Goal: Information Seeking & Learning: Learn about a topic

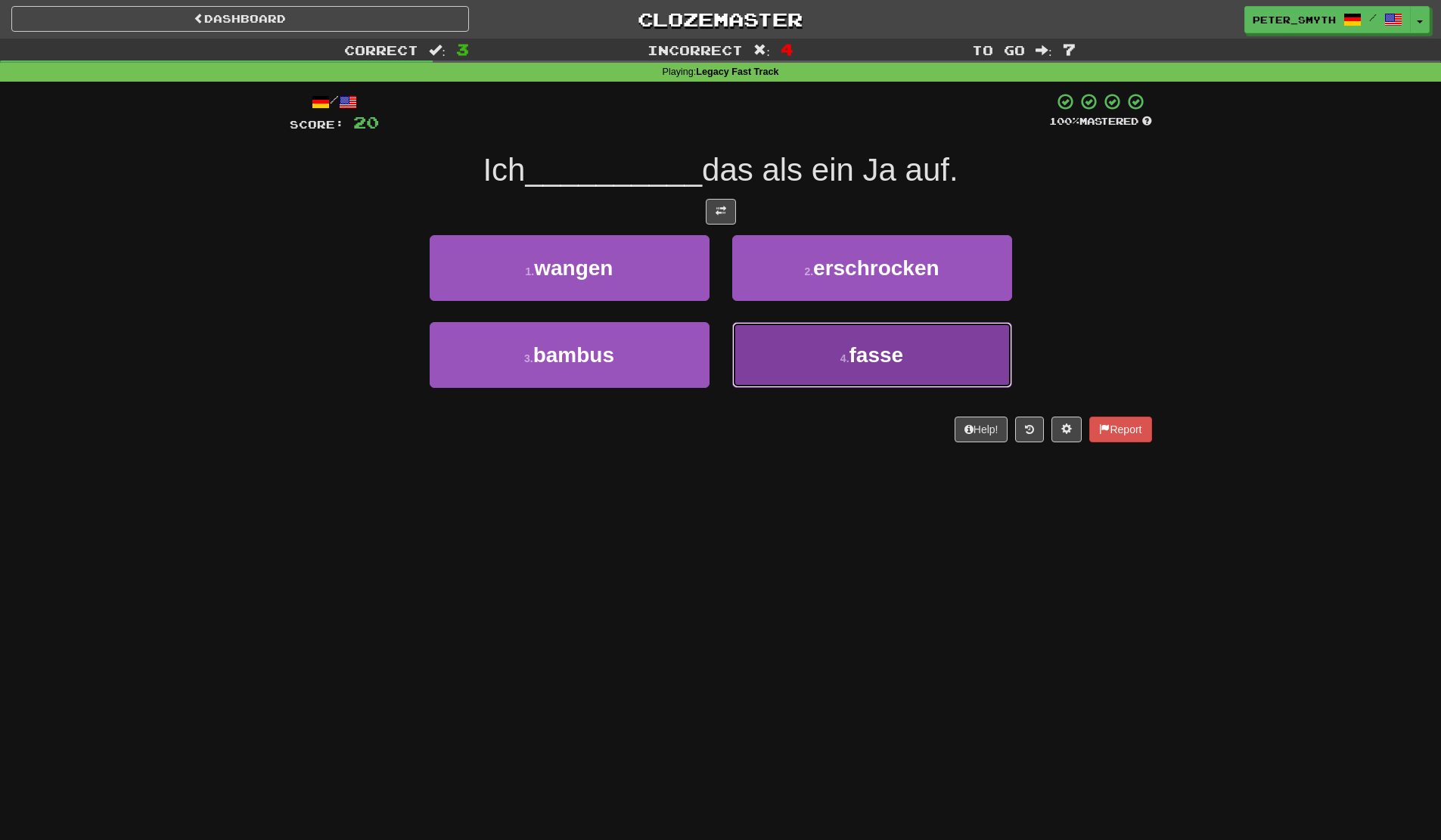
click at [811, 371] on button "4 . fasse" at bounding box center [872, 354] width 280 height 66
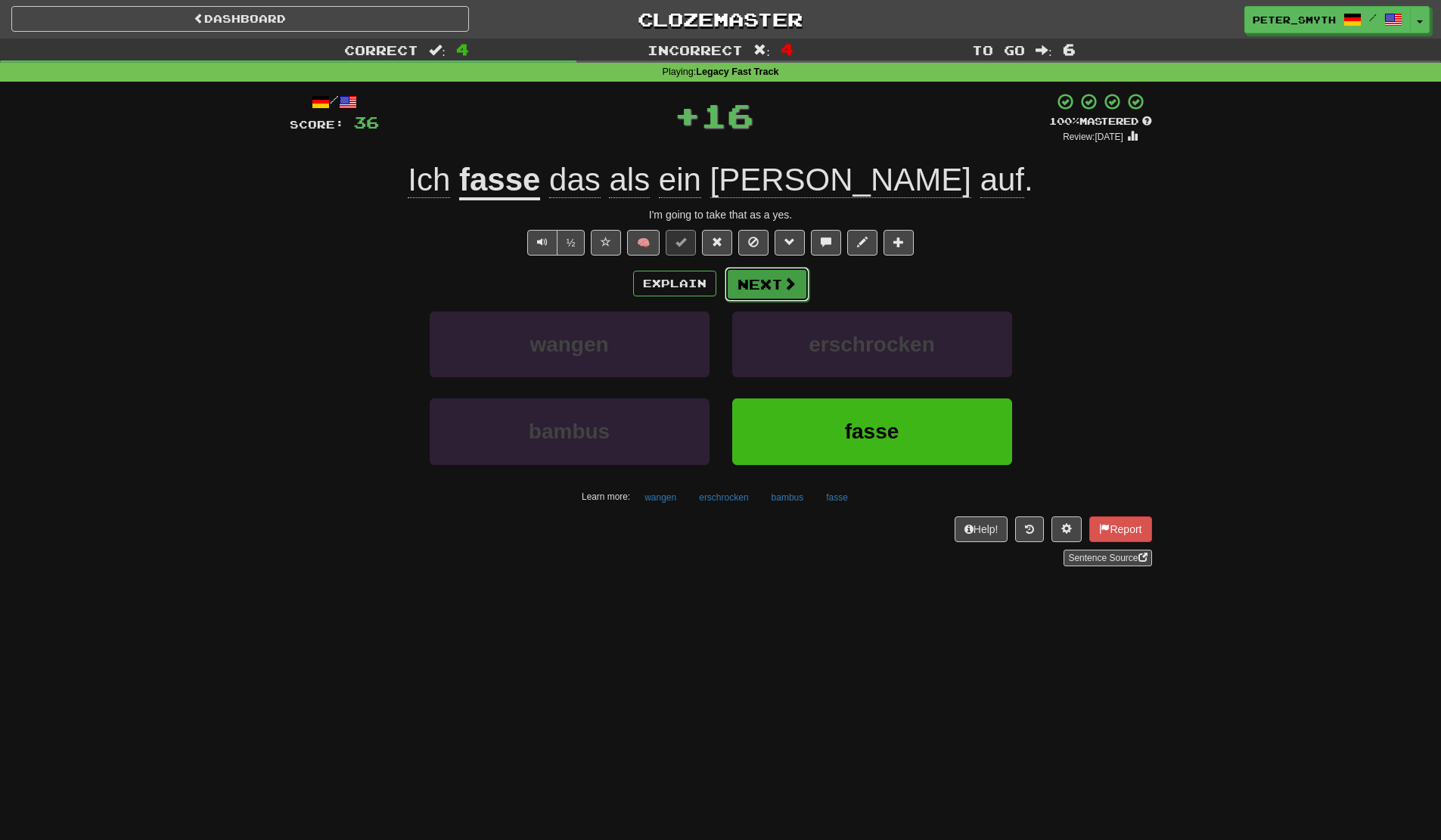
click at [762, 278] on button "Next" at bounding box center [767, 284] width 85 height 35
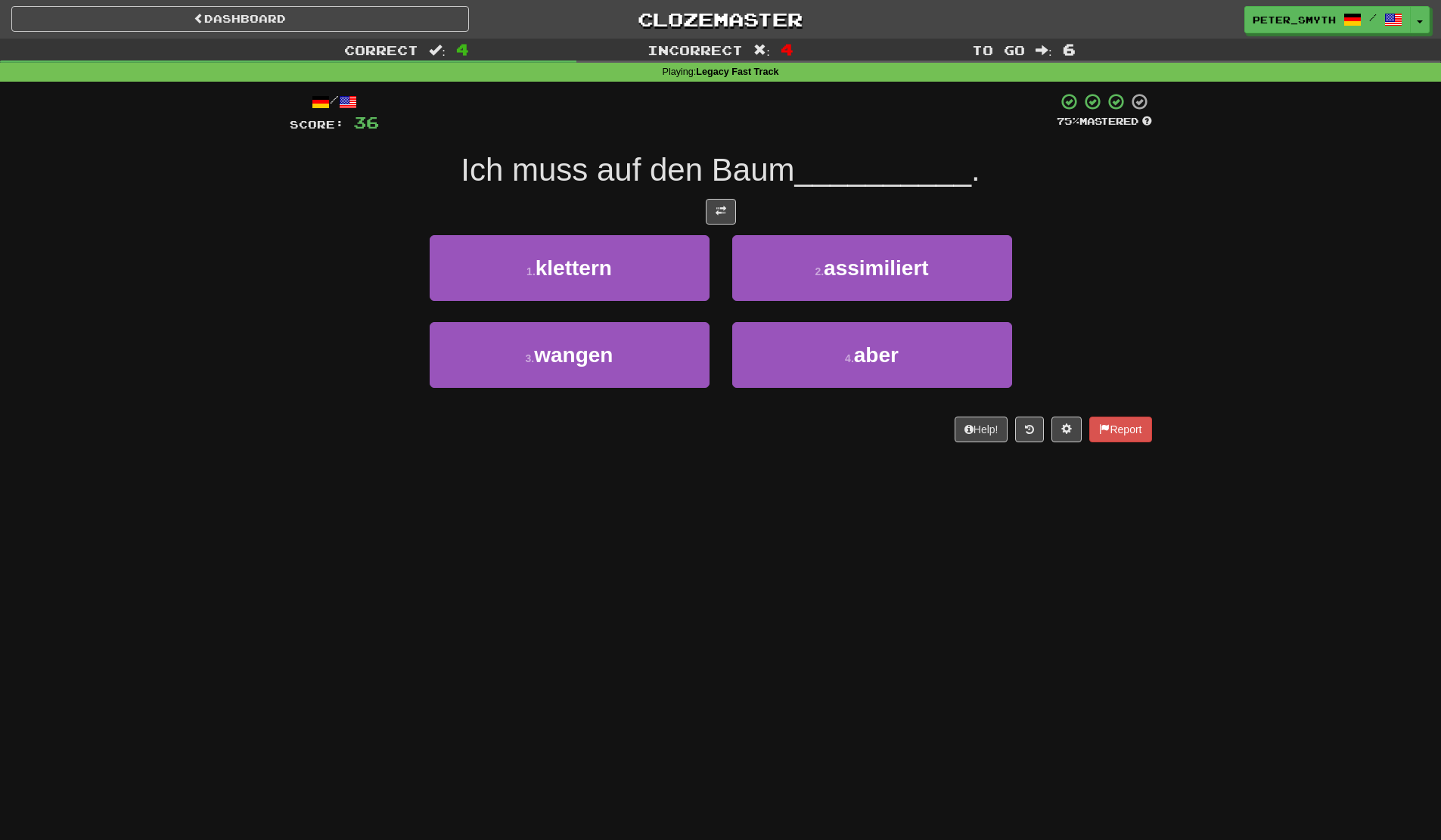
click at [416, 564] on div "Dashboard Clozemaster Peter_Smyth / Toggle Dropdown Dashboard Leaderboard Activ…" at bounding box center [720, 420] width 1441 height 840
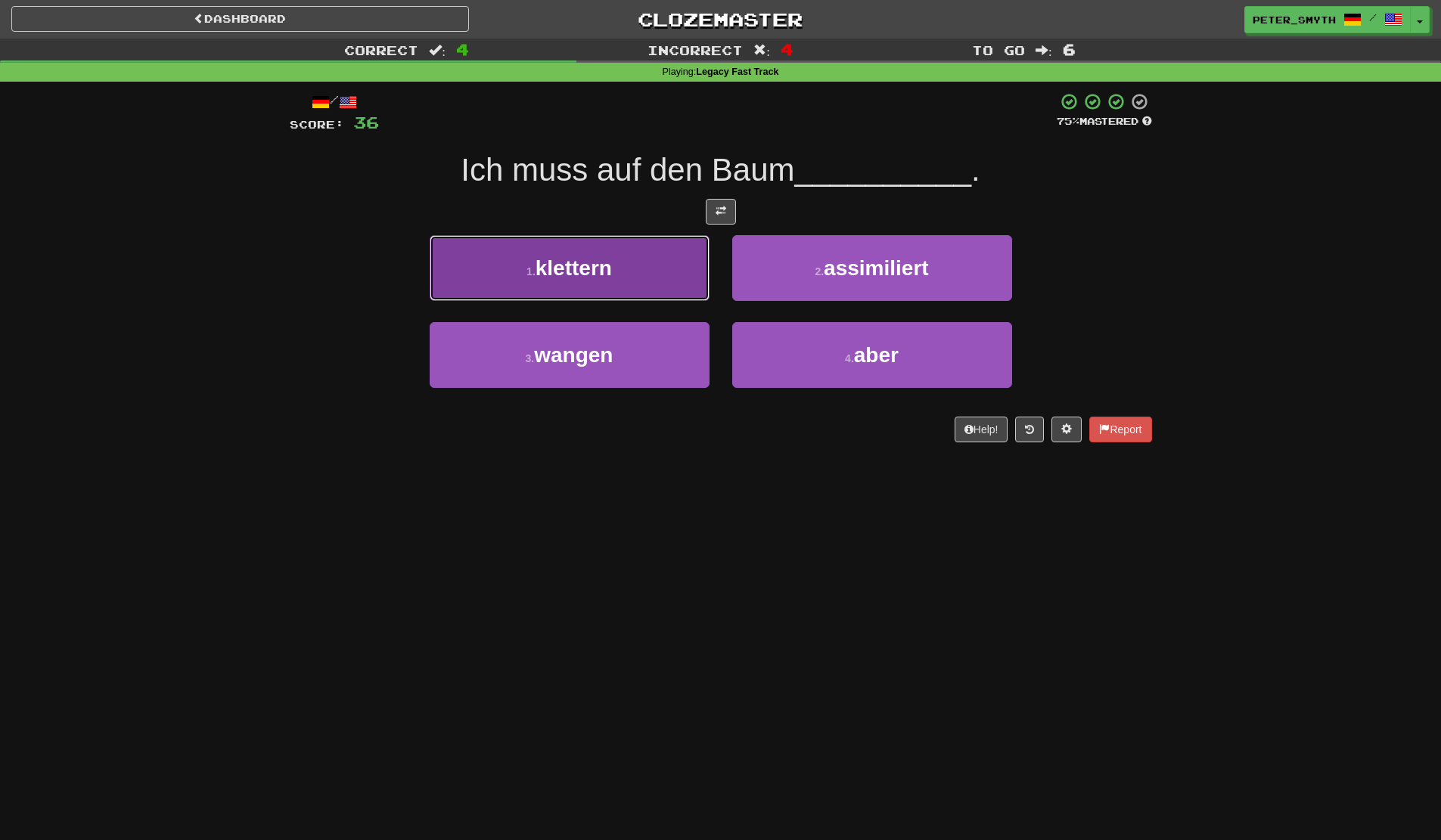
click at [662, 277] on button "1 . klettern" at bounding box center [569, 268] width 280 height 66
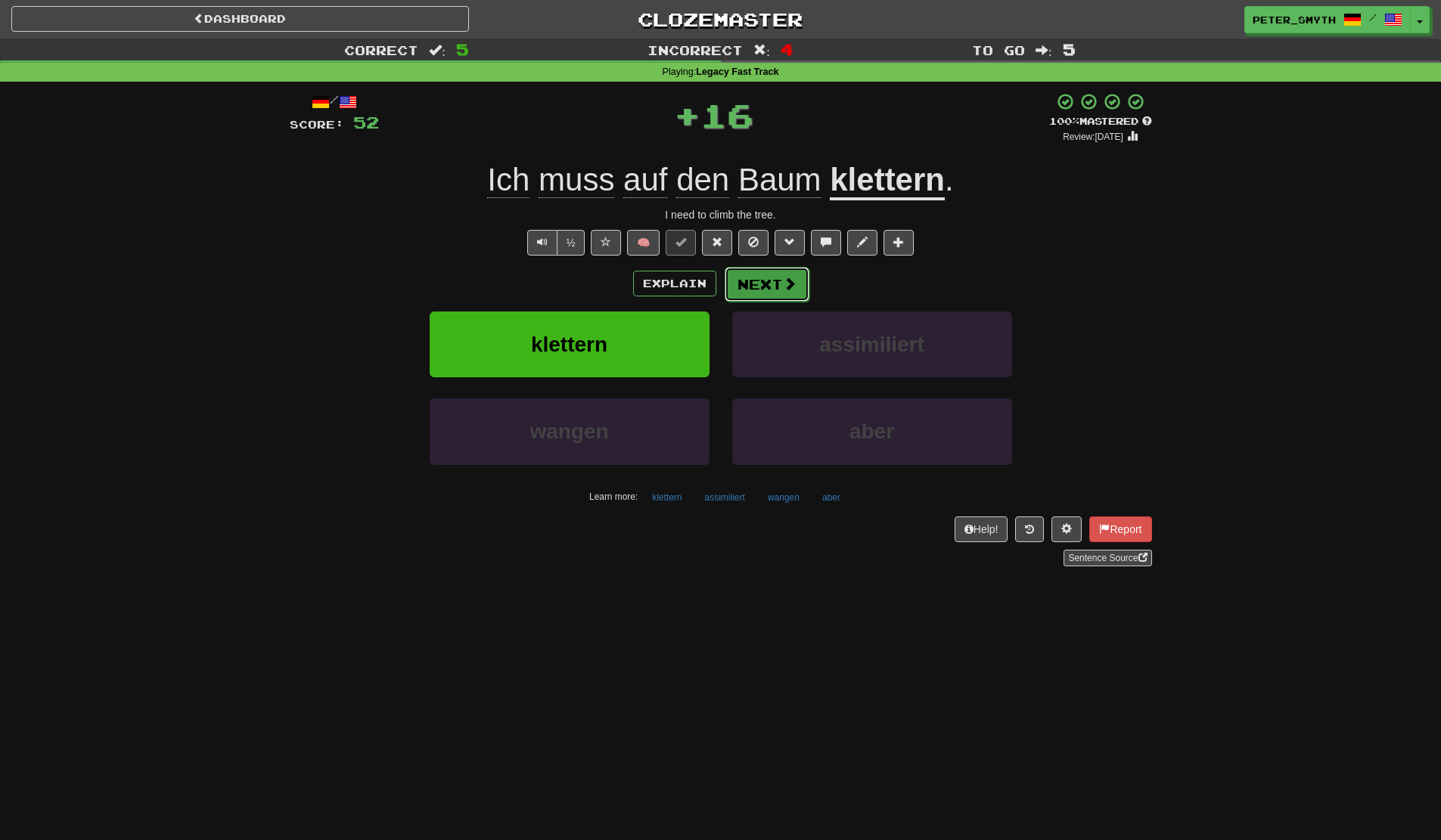
click at [771, 277] on button "Next" at bounding box center [767, 284] width 85 height 35
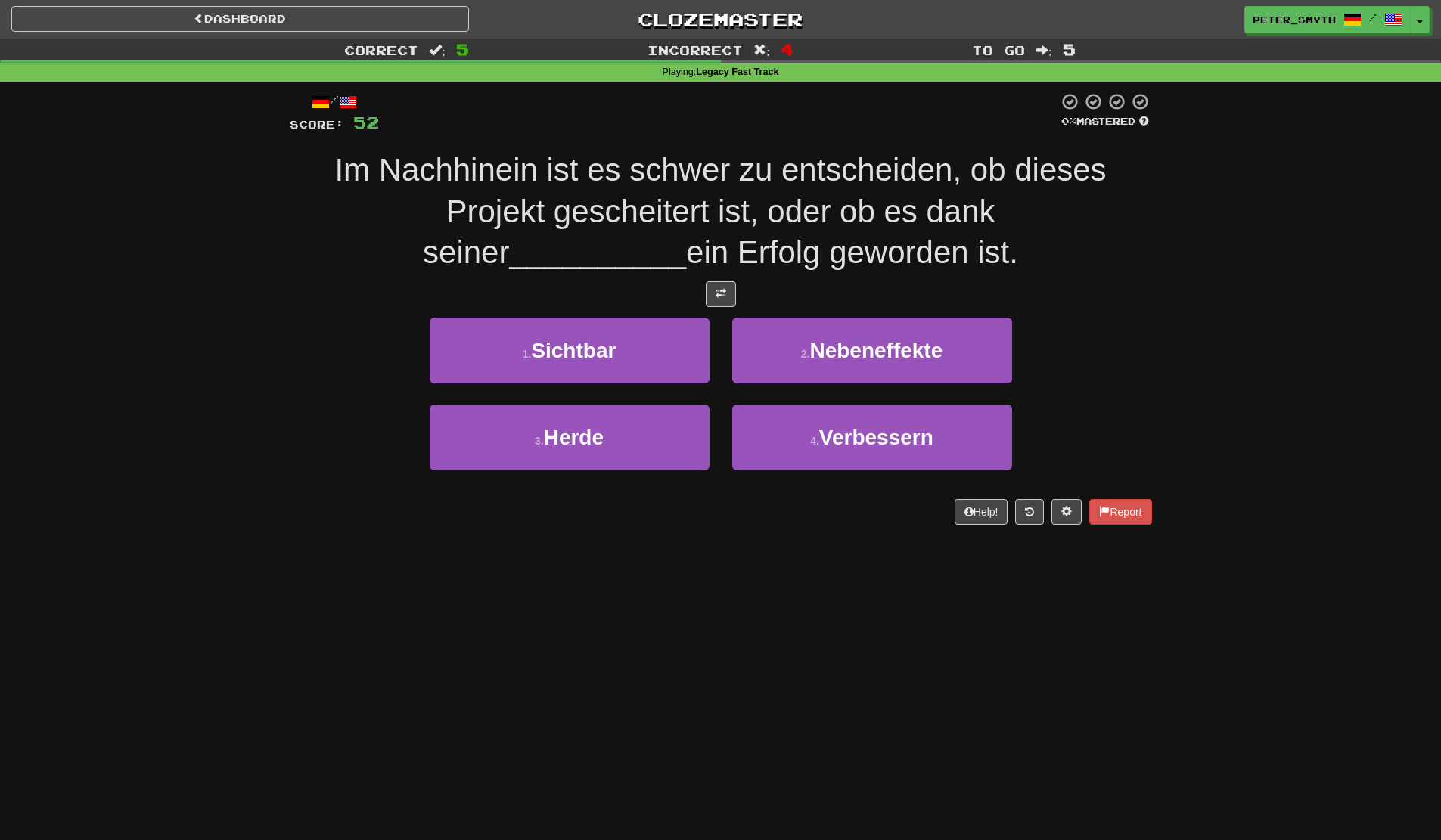
click at [840, 619] on div "Dashboard Clozemaster Peter_Smyth / Toggle Dropdown Dashboard Leaderboard Activ…" at bounding box center [720, 420] width 1441 height 840
click at [422, 551] on div "Dashboard Clozemaster Peter_Smyth / Toggle Dropdown Dashboard Leaderboard Activ…" at bounding box center [720, 420] width 1441 height 840
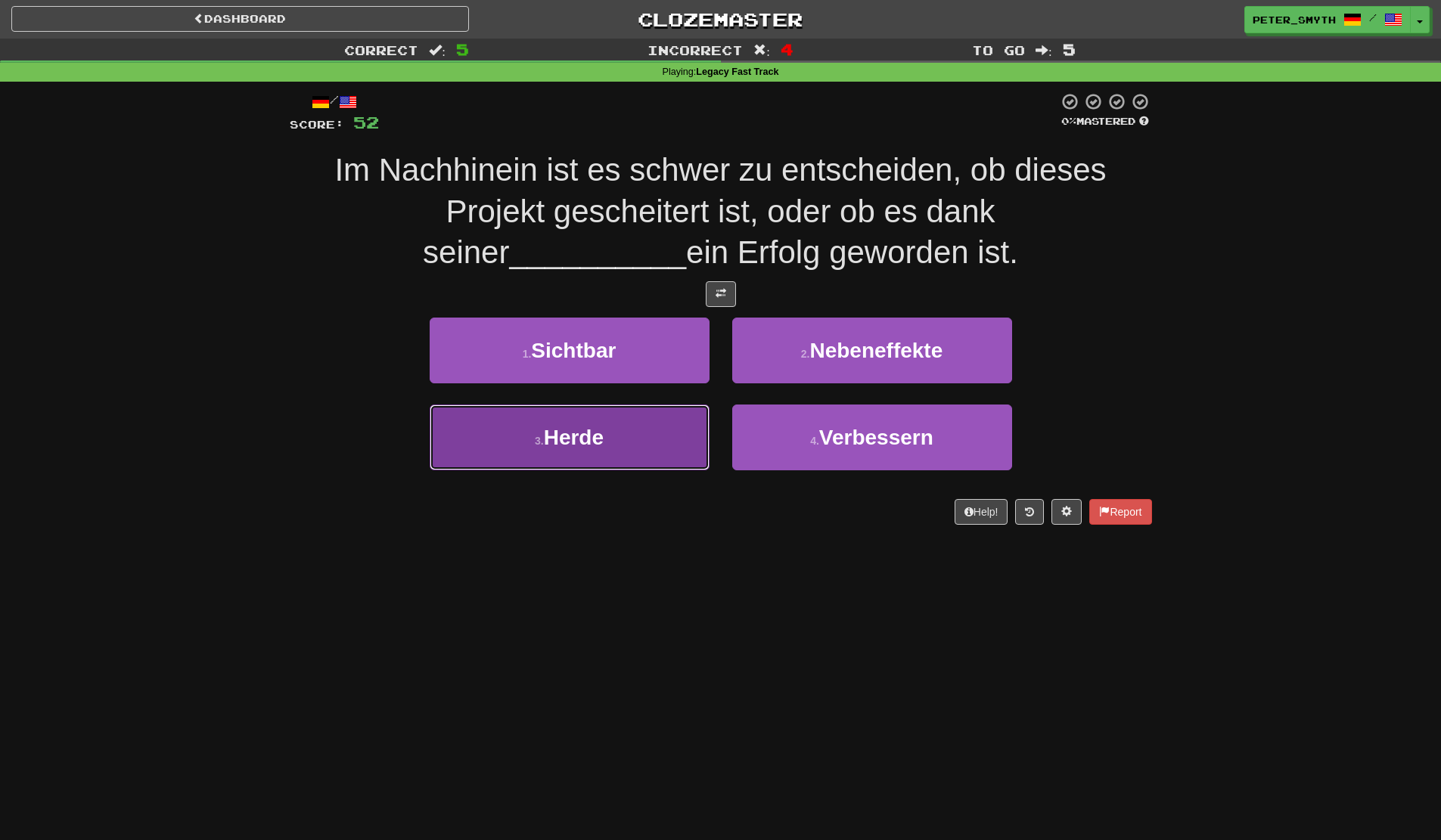
click at [643, 454] on button "3 . Herde" at bounding box center [569, 437] width 280 height 66
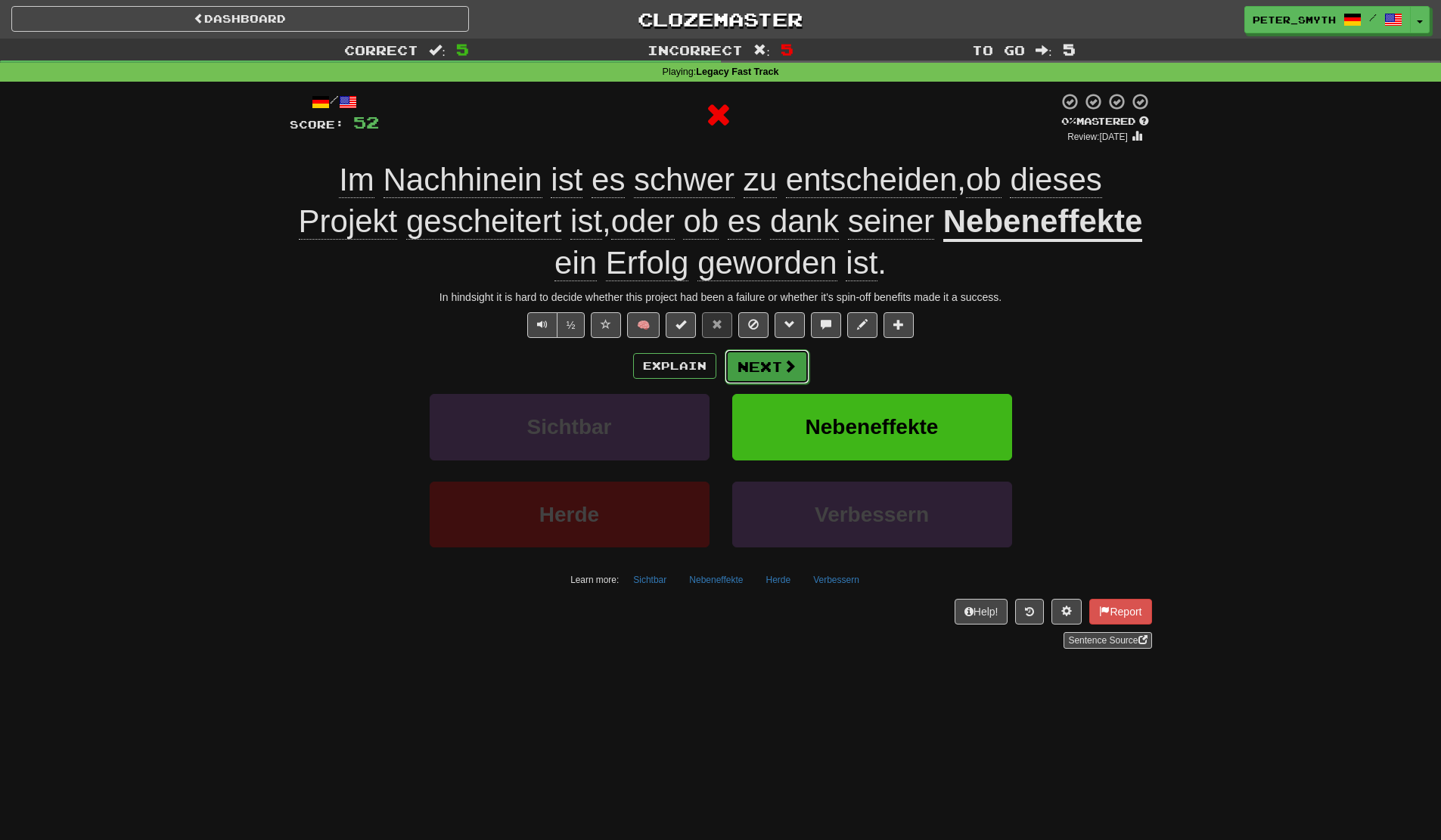
click at [750, 363] on button "Next" at bounding box center [767, 366] width 85 height 35
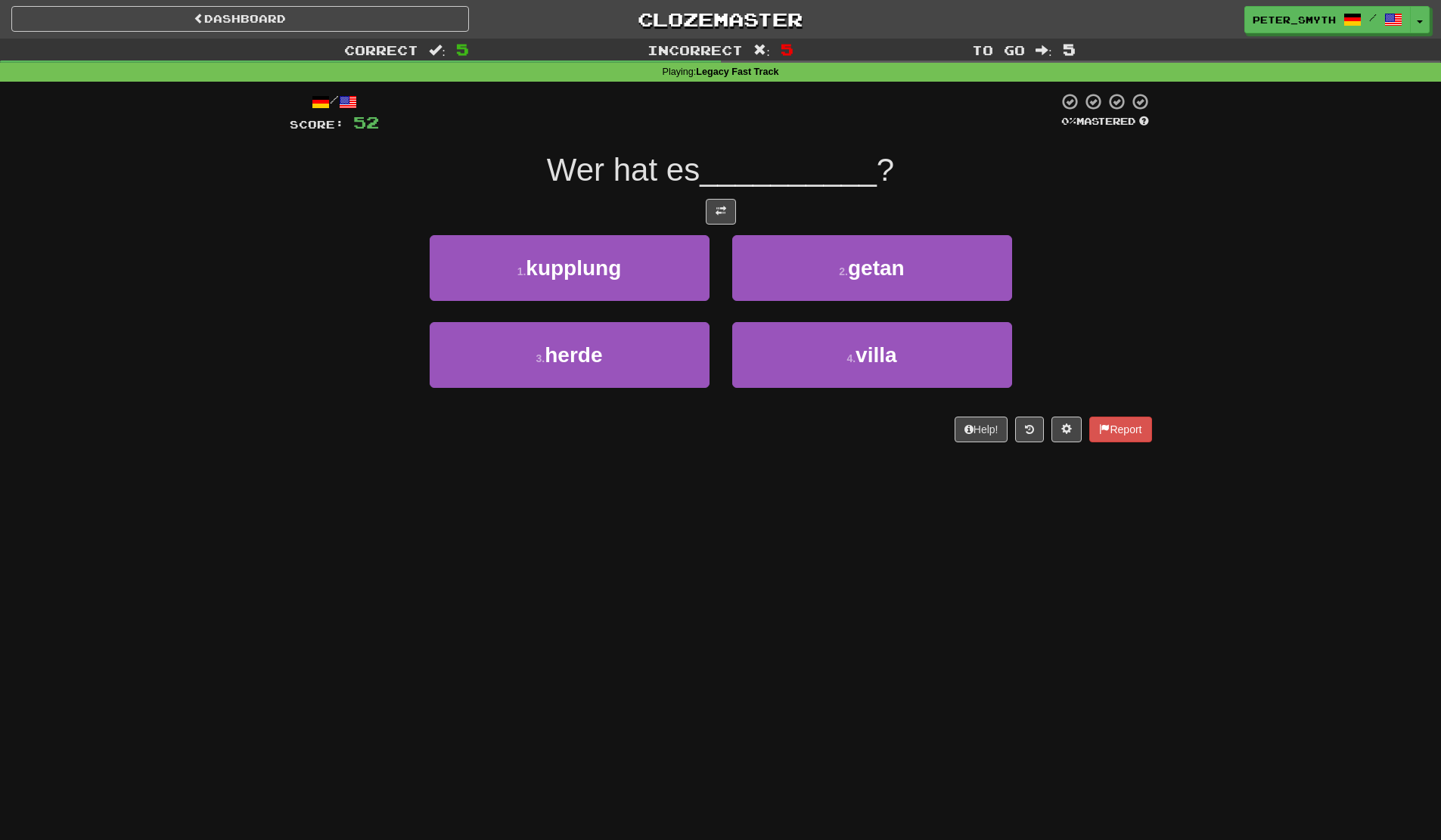
click at [673, 617] on div "Dashboard Clozemaster Peter_Smyth / Toggle Dropdown Dashboard Leaderboard Activ…" at bounding box center [720, 420] width 1441 height 840
click at [707, 648] on div "Dashboard Clozemaster Peter_Smyth / Toggle Dropdown Dashboard Leaderboard Activ…" at bounding box center [720, 420] width 1441 height 840
click at [776, 307] on div "2 . getan" at bounding box center [871, 279] width 302 height 87
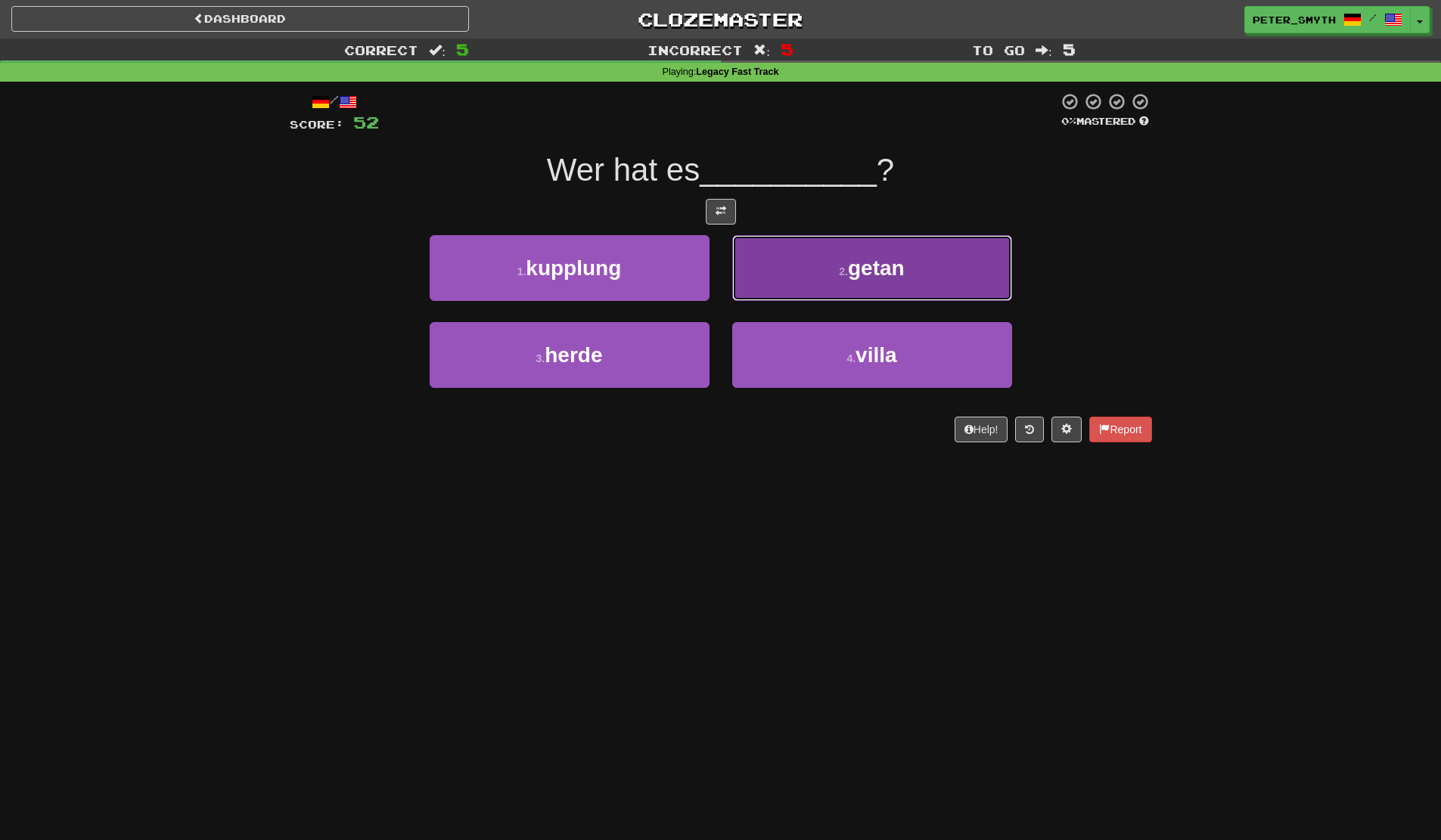
click at [777, 300] on button "2 . getan" at bounding box center [872, 268] width 280 height 66
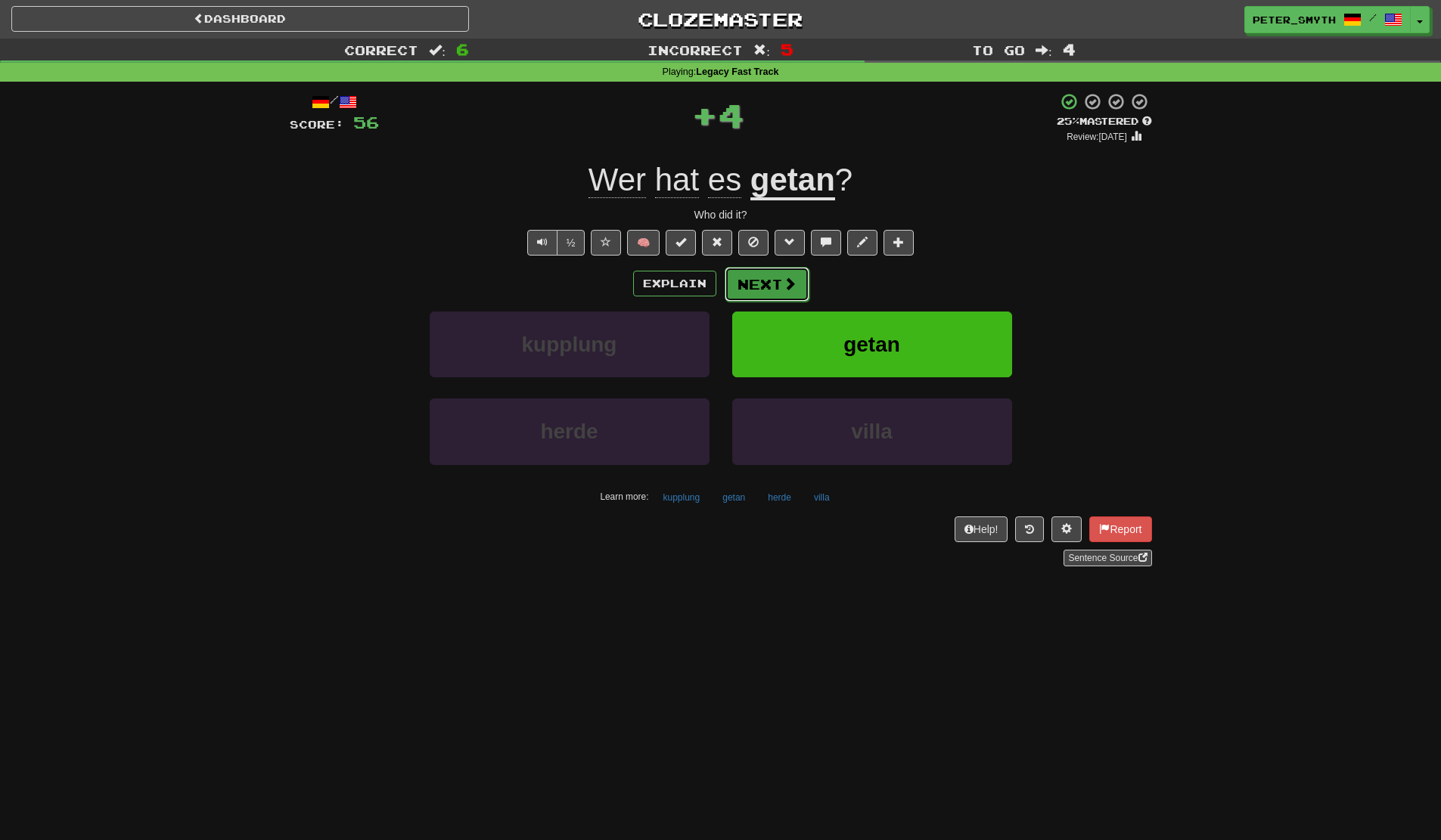
click at [772, 297] on button "Next" at bounding box center [767, 284] width 85 height 35
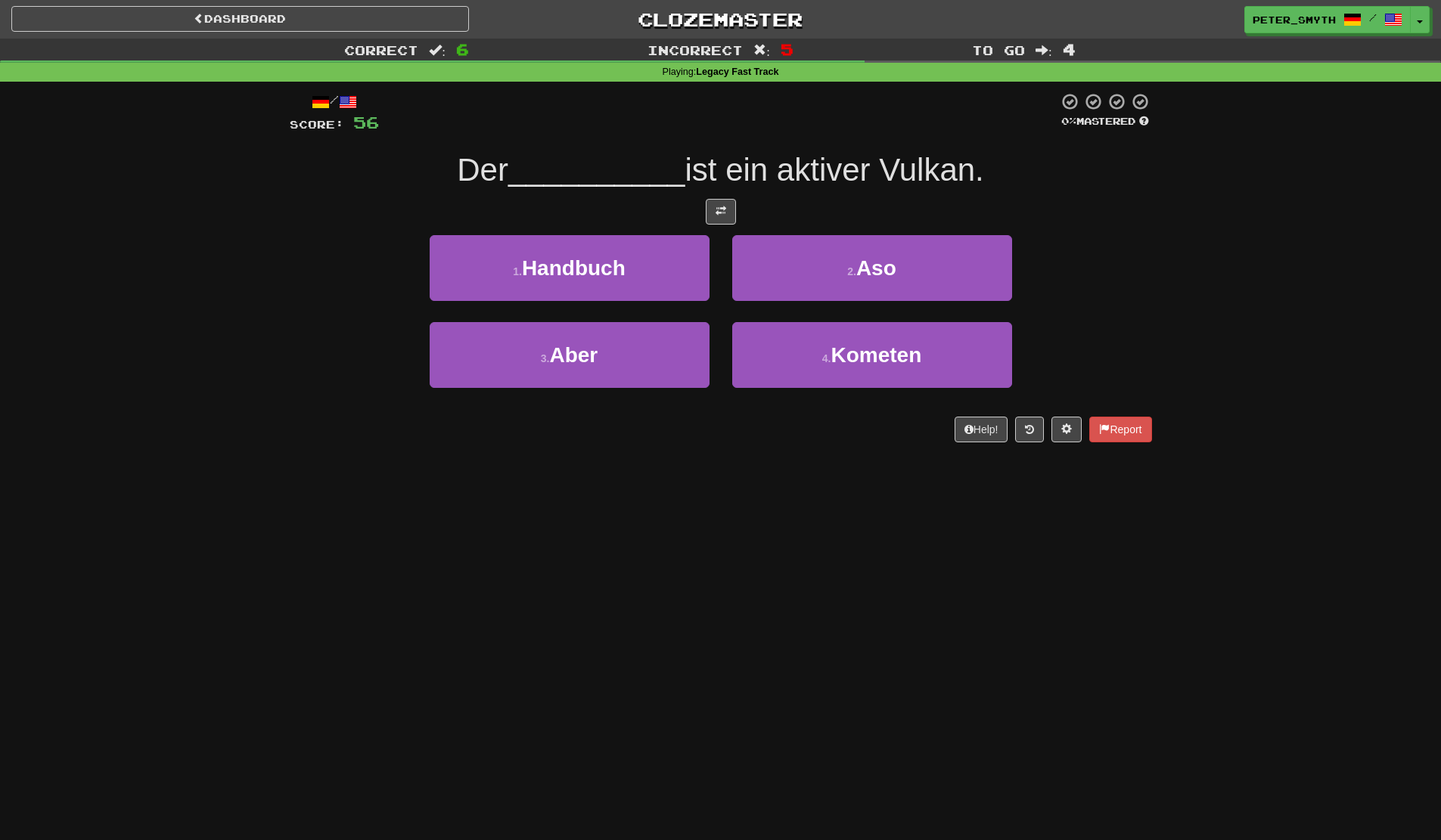
click at [847, 233] on div "/ Score: 56 0 % Mastered Der __________ ist ein aktiver Vulkan. 1 . Handbuch 2 …" at bounding box center [720, 267] width 862 height 350
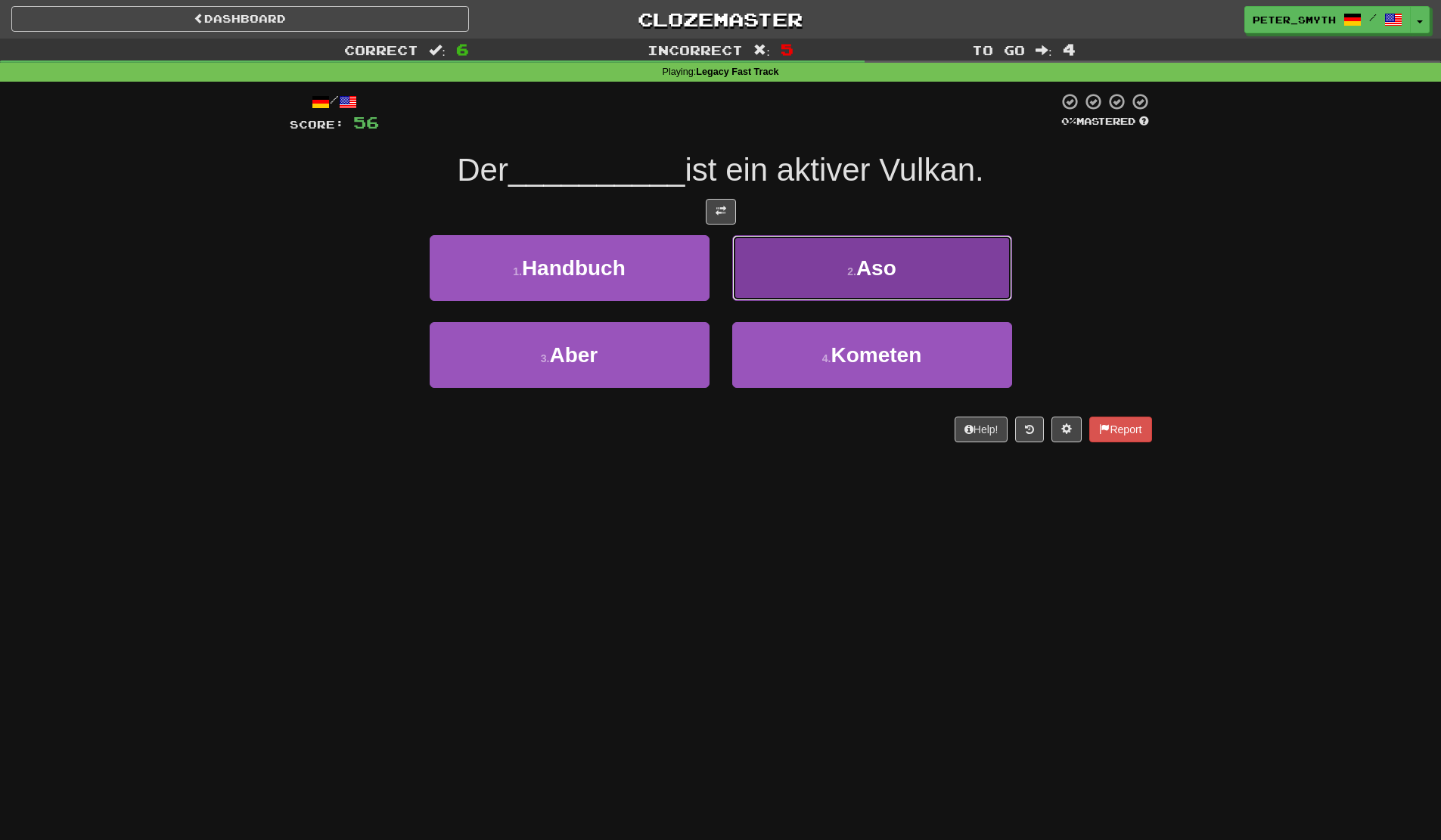
click at [837, 263] on button "2 . Aso" at bounding box center [872, 268] width 280 height 66
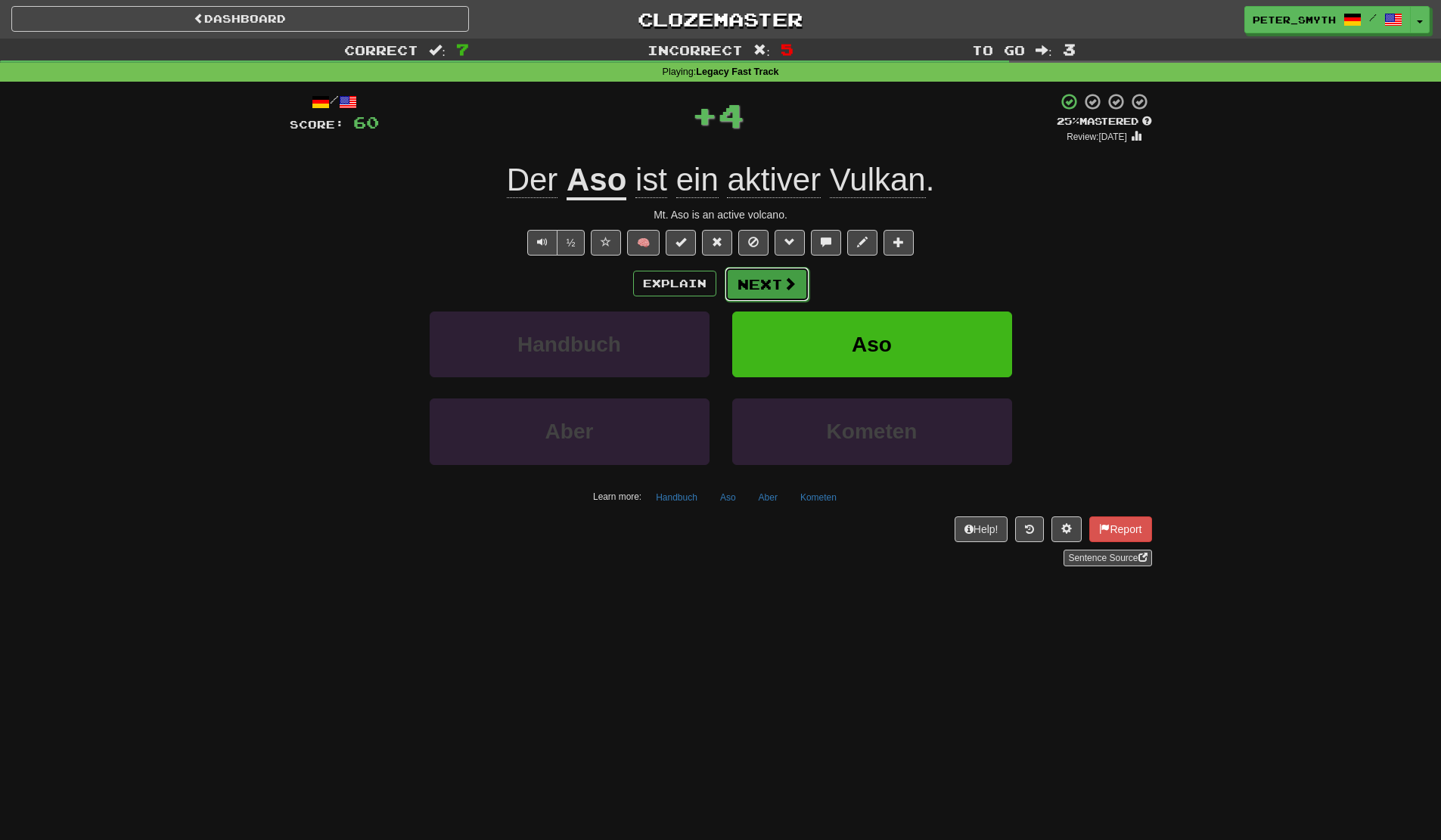
click at [754, 281] on button "Next" at bounding box center [767, 284] width 85 height 35
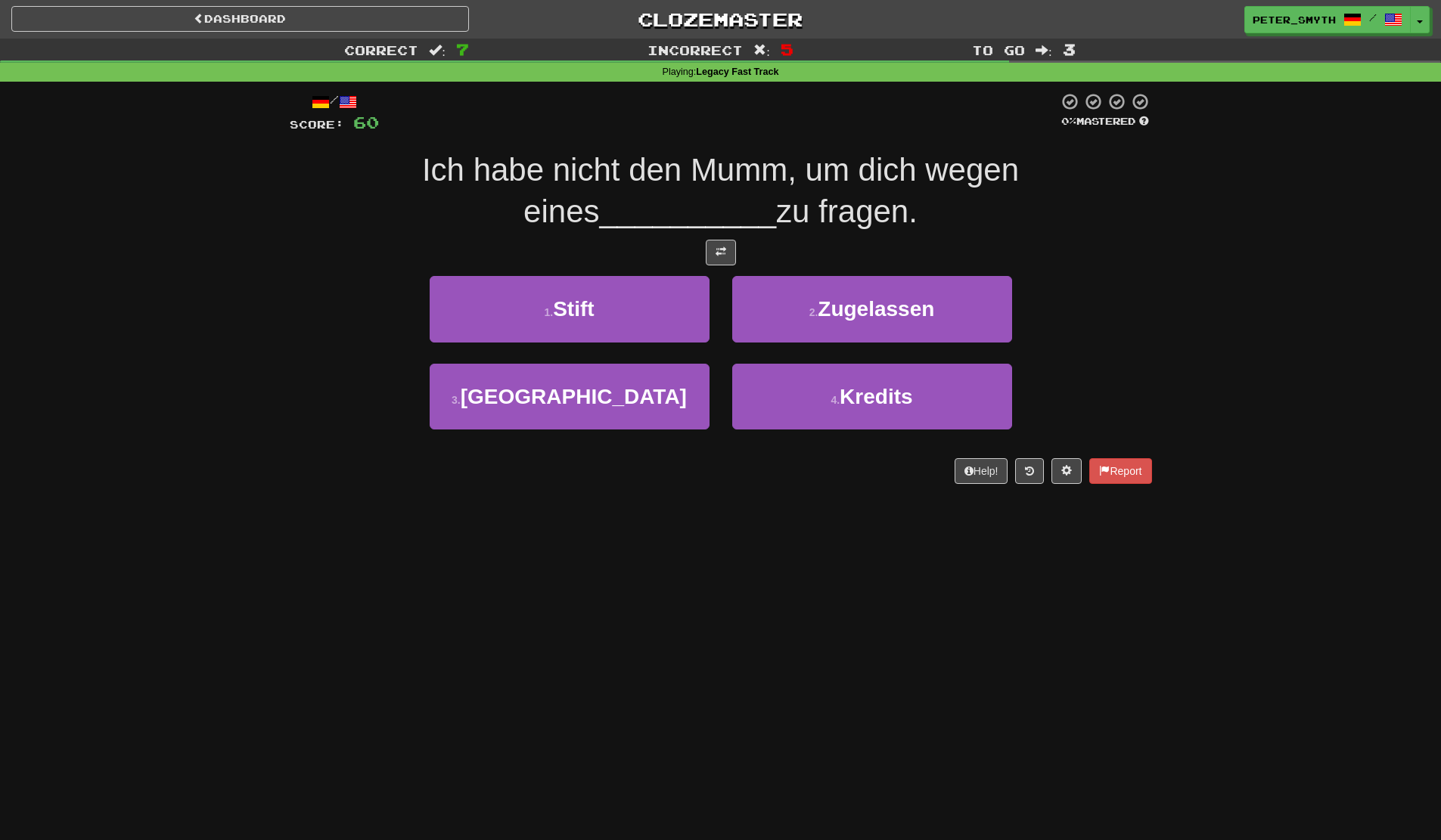
click at [730, 452] on div "/ Score: 60 0 % Mastered Ich habe nicht den Mumm, um dich wegen eines _________…" at bounding box center [720, 288] width 862 height 390
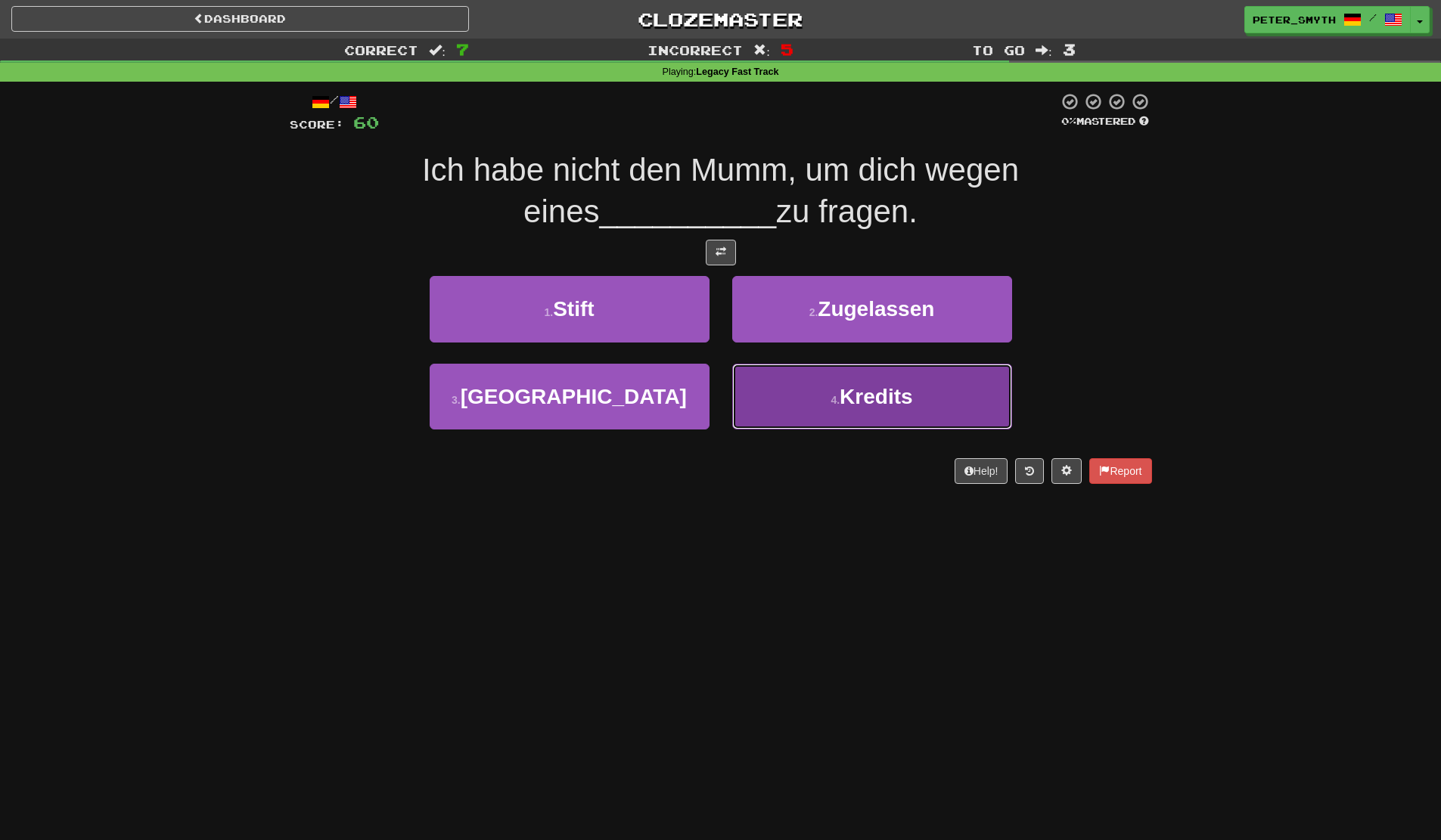
click at [804, 411] on button "4 . Kredits" at bounding box center [872, 396] width 280 height 66
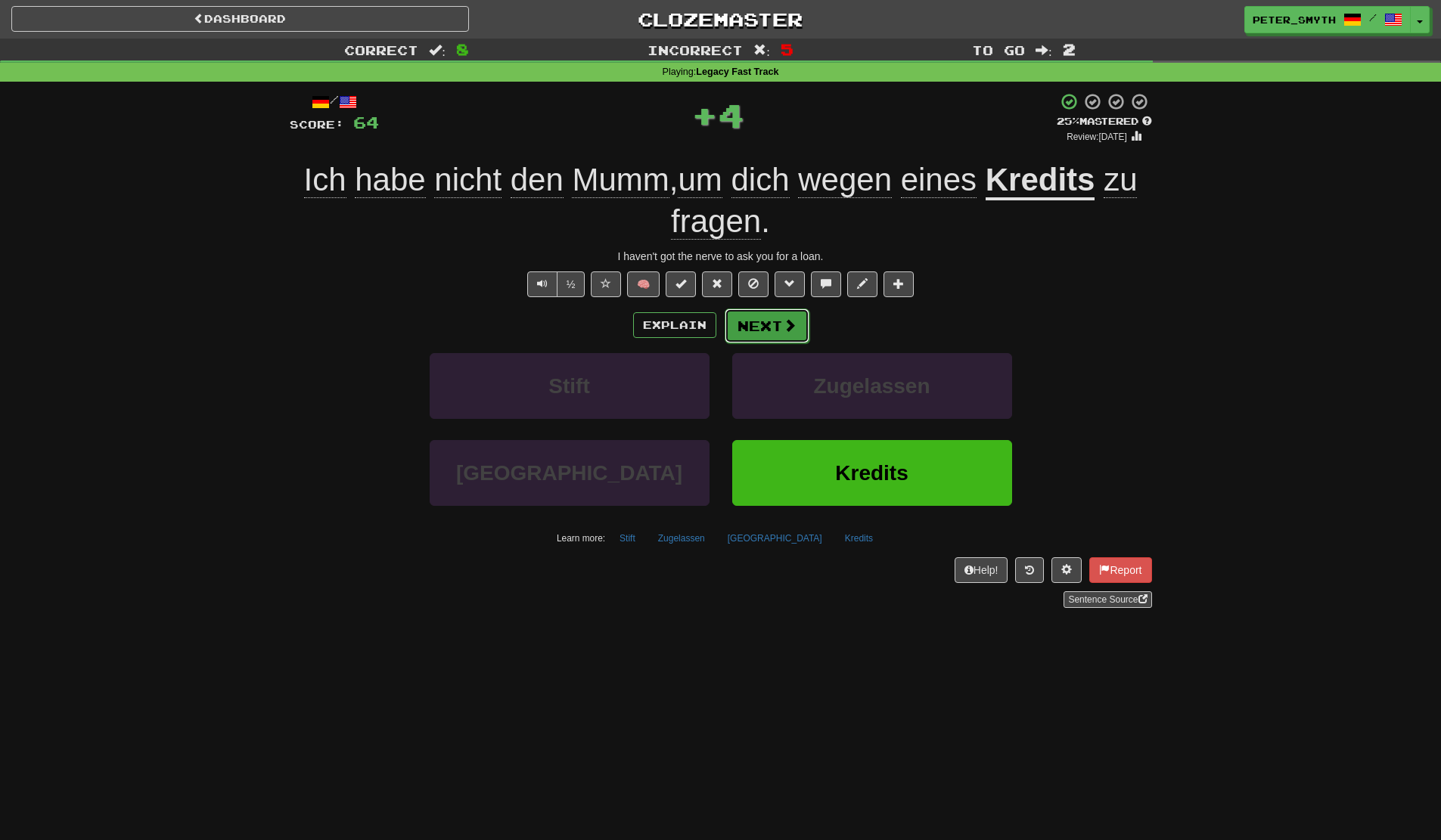
click at [763, 335] on button "Next" at bounding box center [767, 325] width 85 height 35
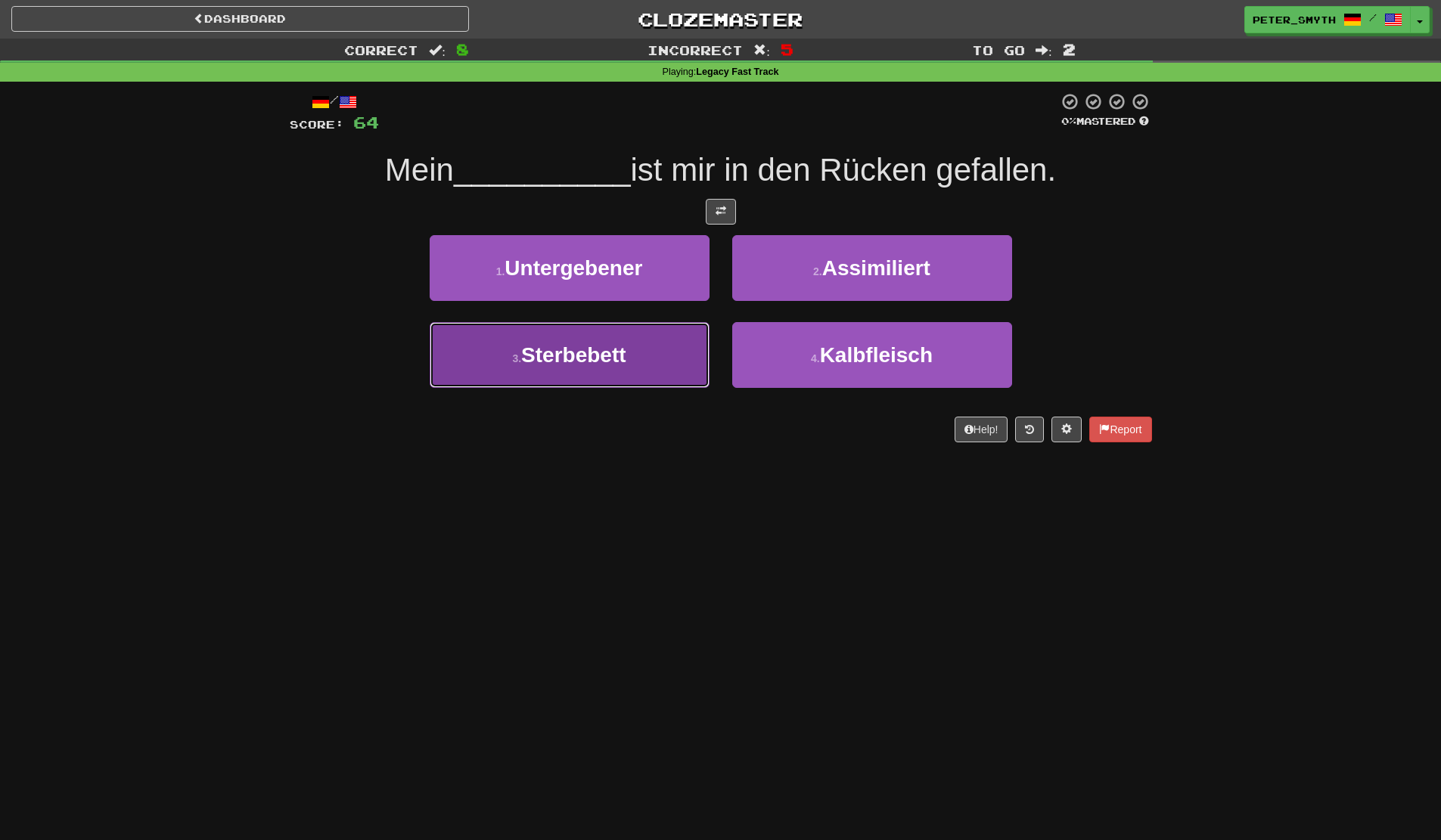
click at [643, 349] on button "3 . Sterbebett" at bounding box center [569, 354] width 280 height 66
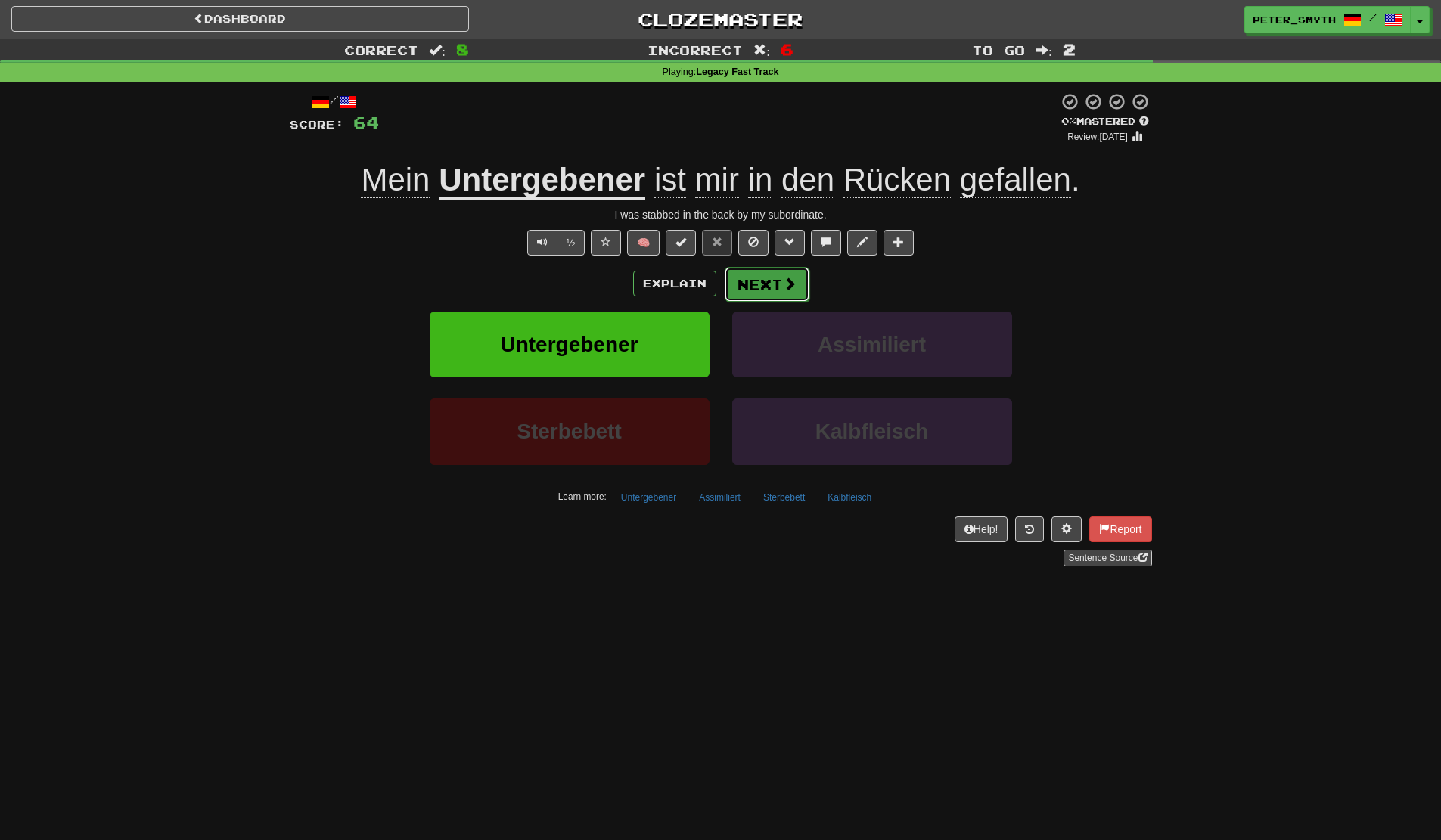
click at [758, 281] on button "Next" at bounding box center [767, 284] width 85 height 35
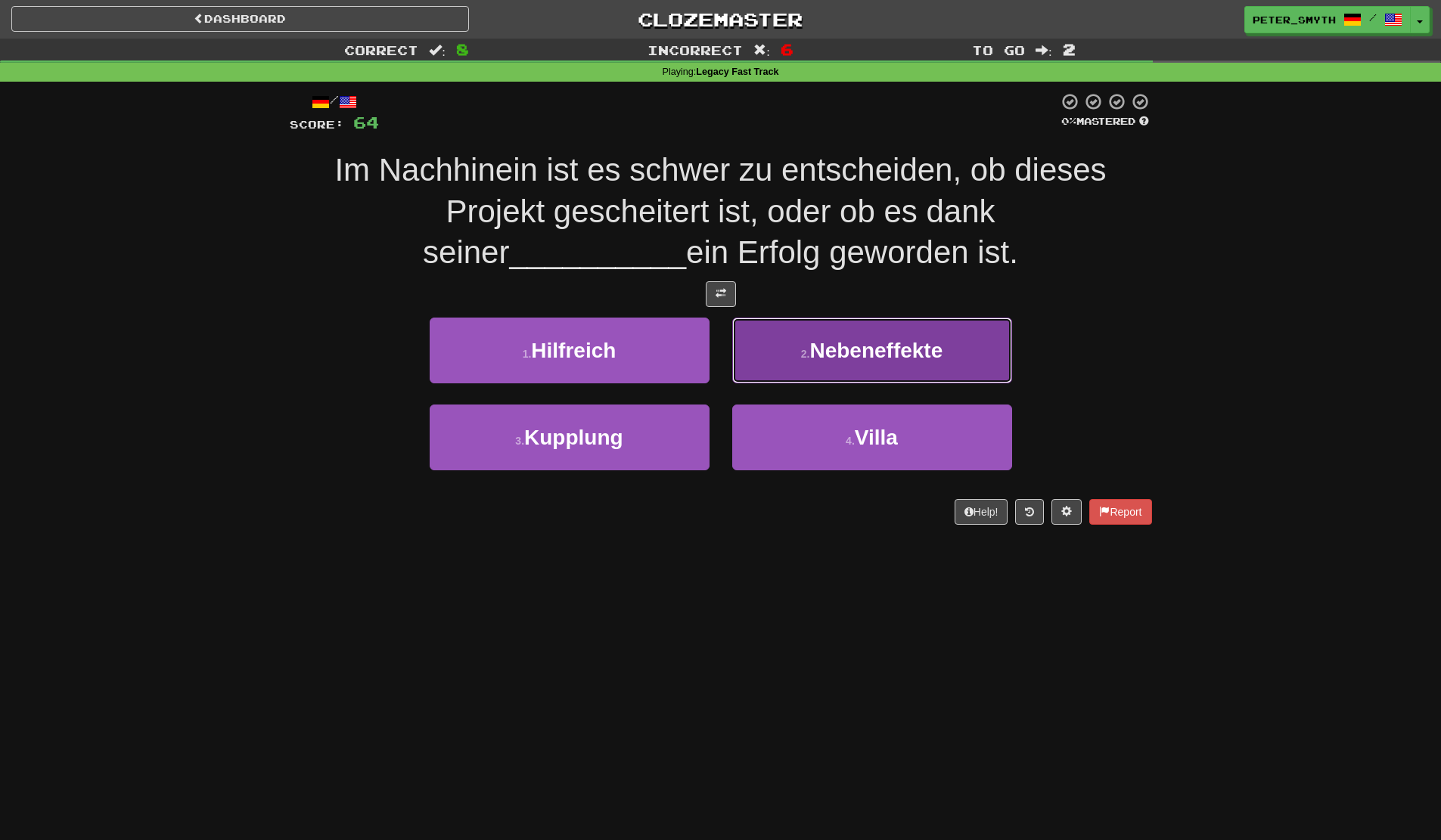
click at [887, 355] on span "Nebeneffekte" at bounding box center [876, 349] width 133 height 23
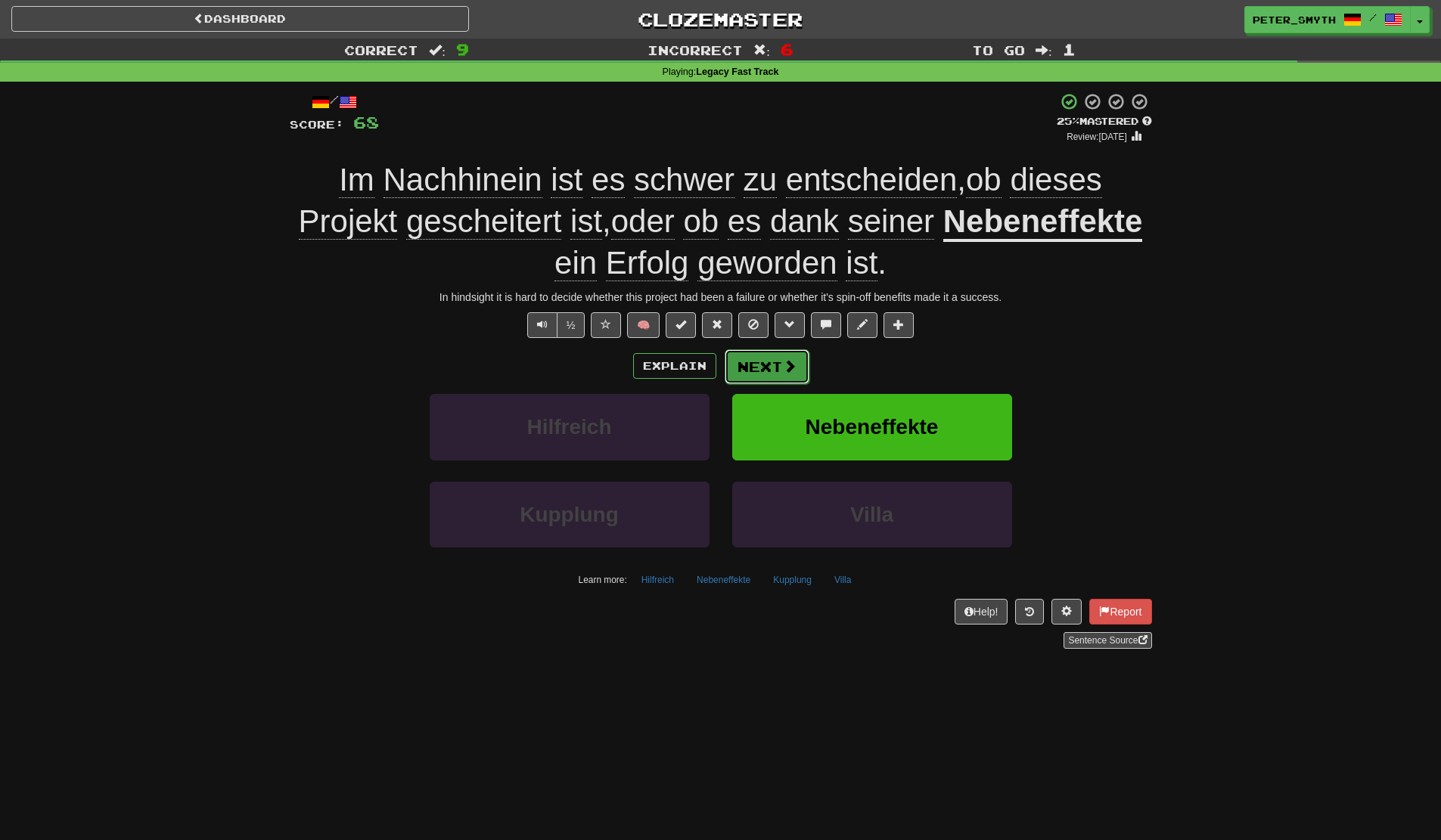
click at [758, 368] on button "Next" at bounding box center [767, 366] width 85 height 35
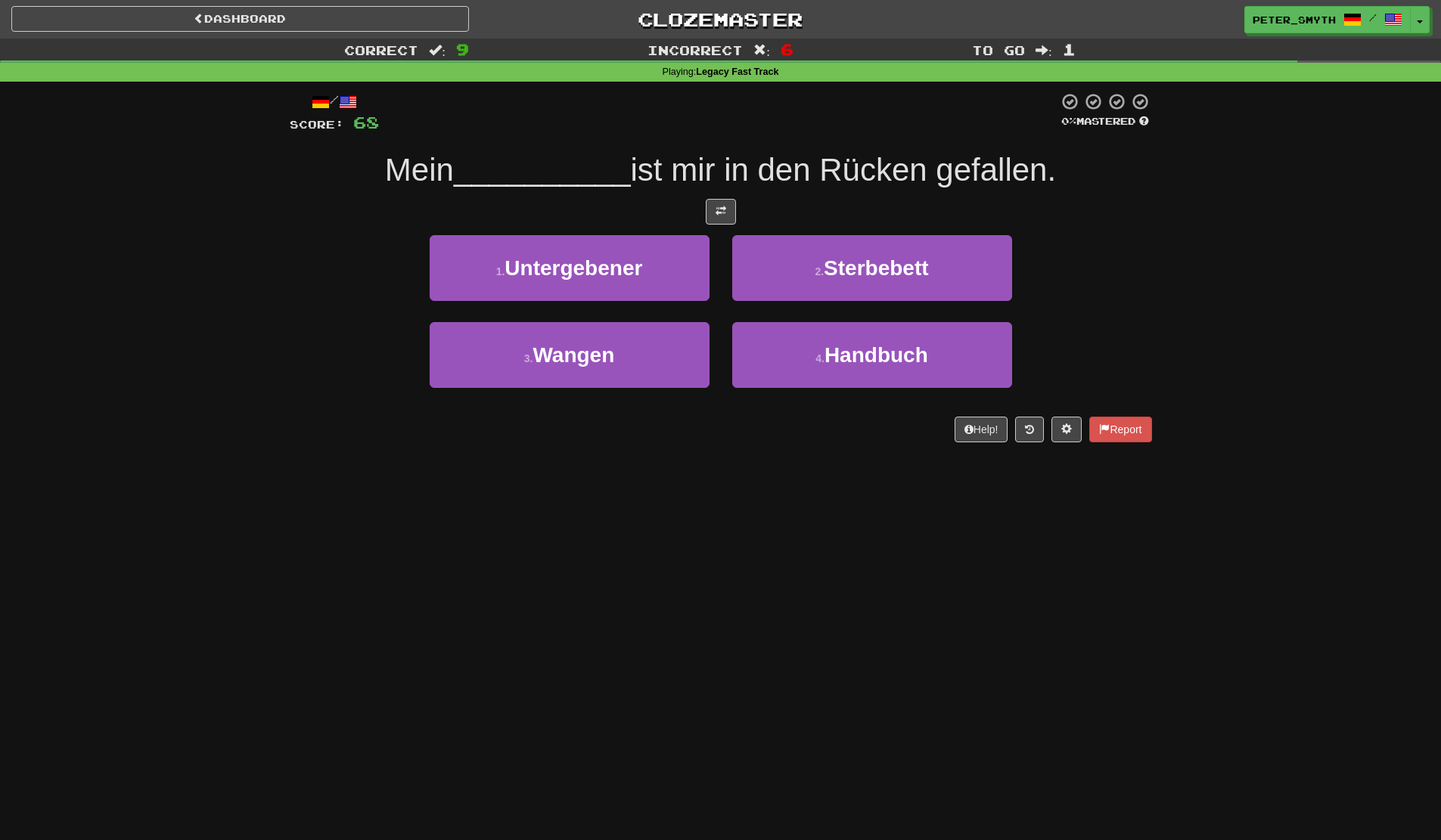
click at [748, 485] on div "Dashboard Clozemaster Peter_Smyth / Toggle Dropdown Dashboard Leaderboard Activ…" at bounding box center [720, 420] width 1441 height 840
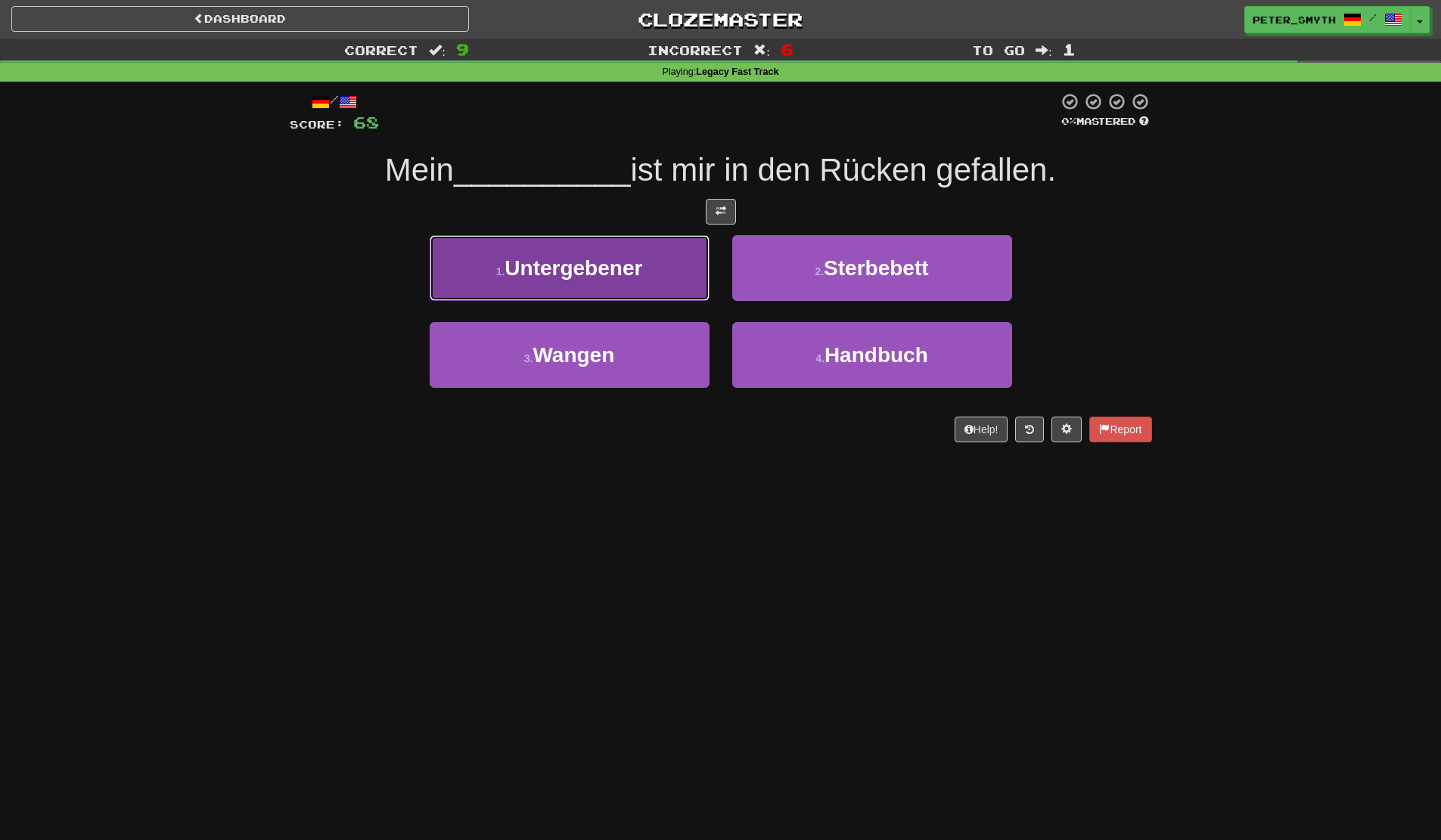
click at [637, 287] on button "1 . Untergebener" at bounding box center [569, 268] width 280 height 66
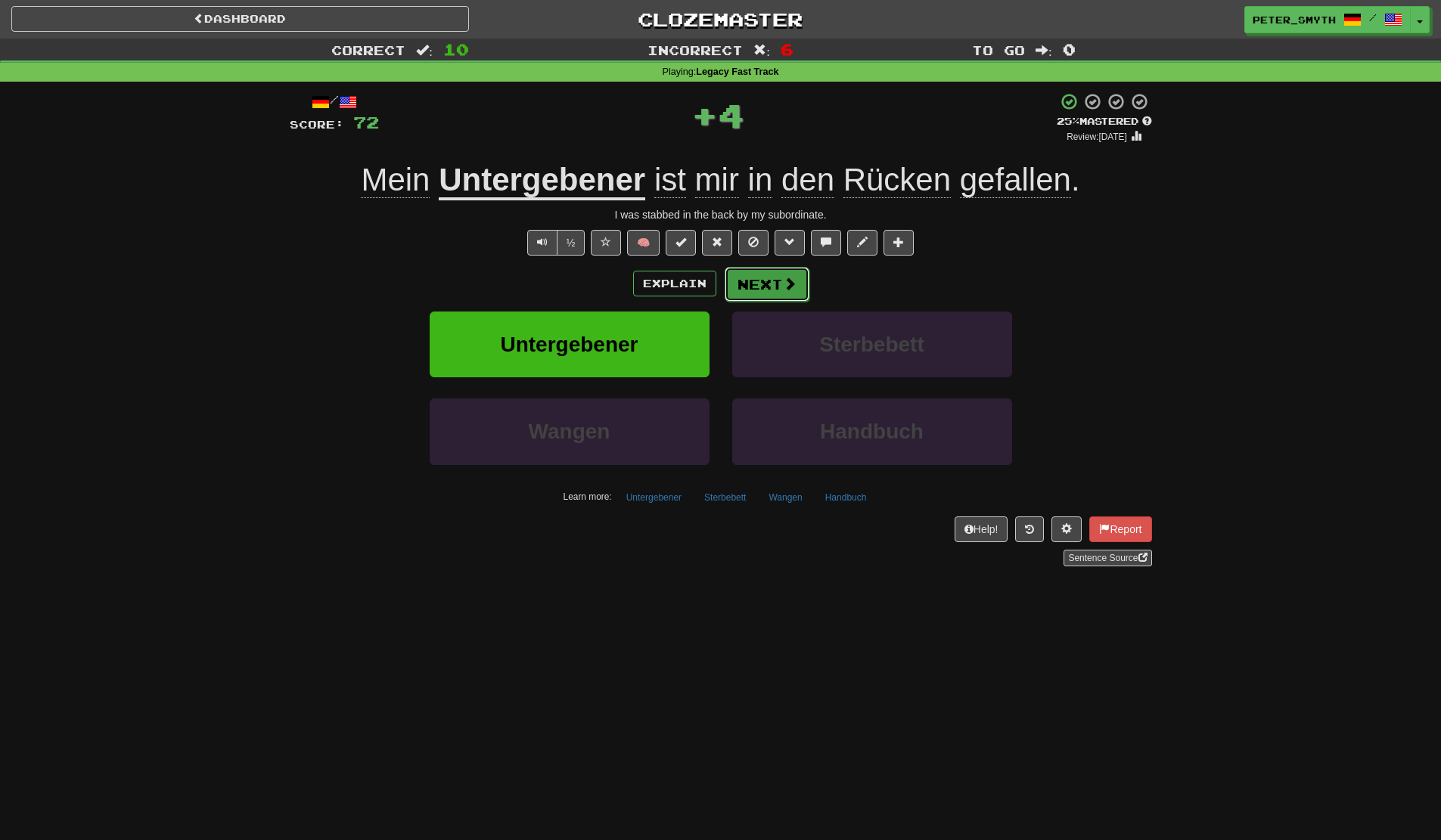
click at [757, 284] on button "Next" at bounding box center [767, 284] width 85 height 35
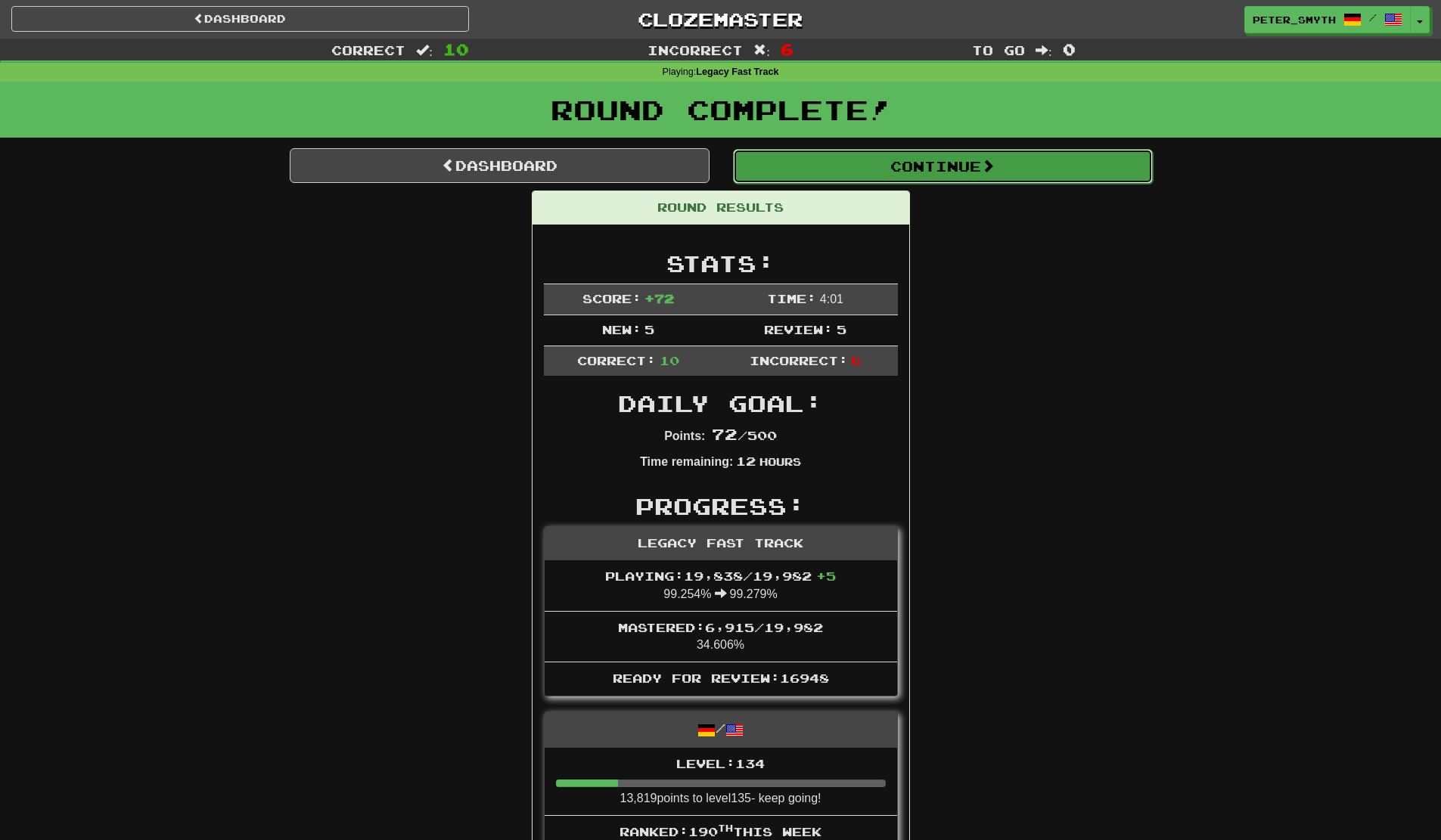
click at [951, 149] on button "Continue" at bounding box center [942, 166] width 420 height 35
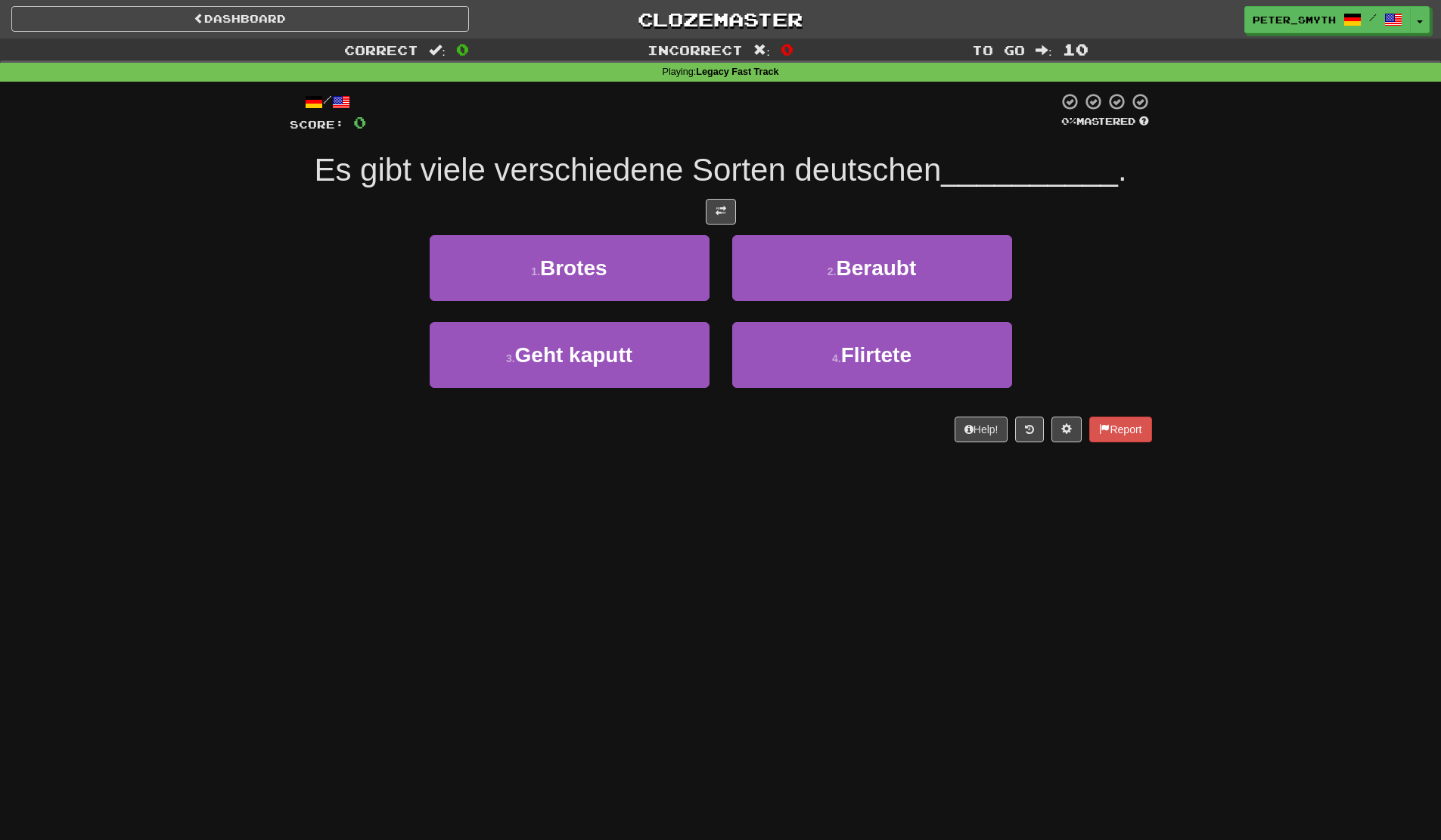
click at [374, 404] on div "3 . Geht kaputt 4 . Flirtete" at bounding box center [720, 366] width 907 height 87
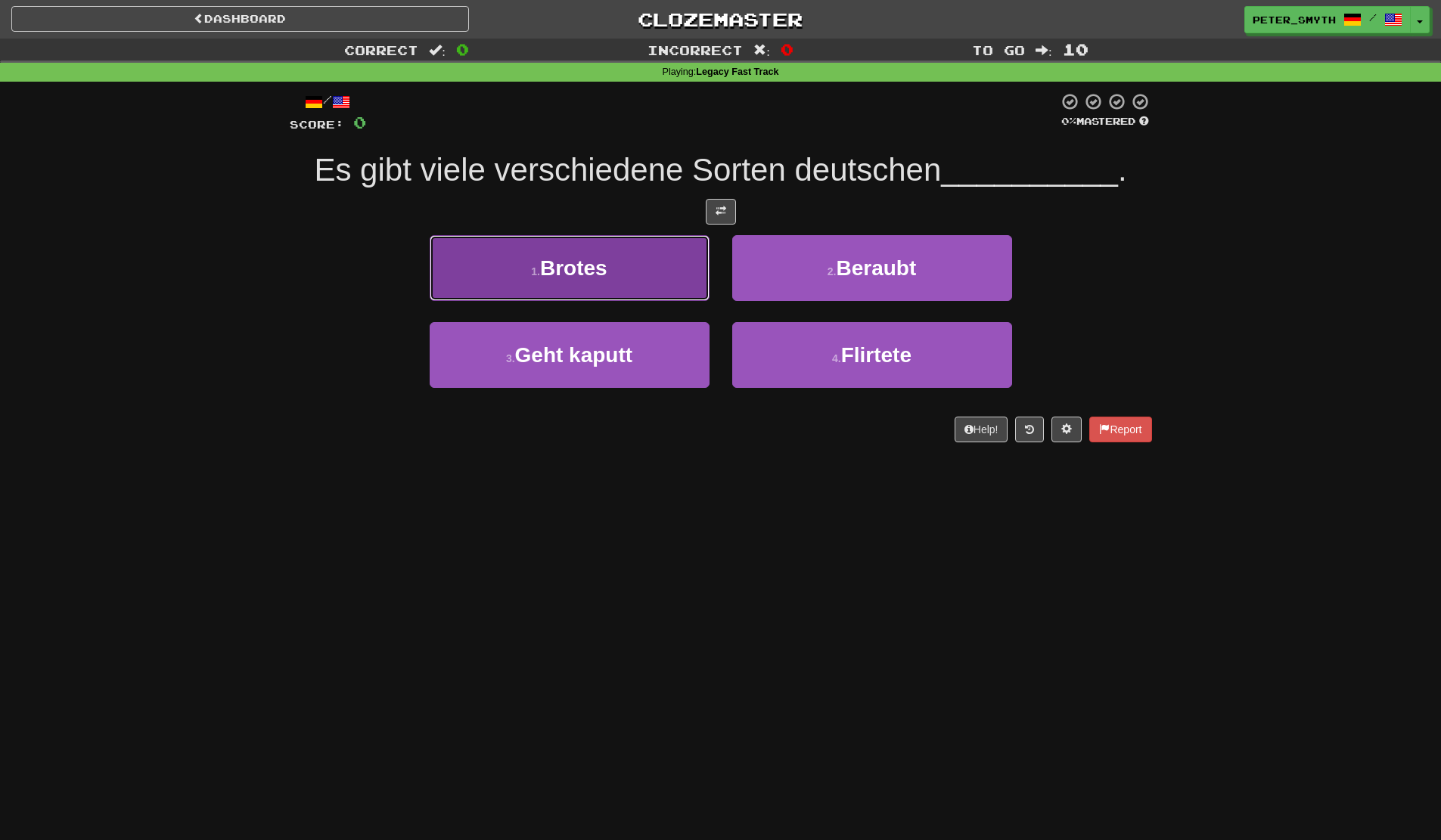
click at [681, 274] on button "1 . Brotes" at bounding box center [569, 268] width 280 height 66
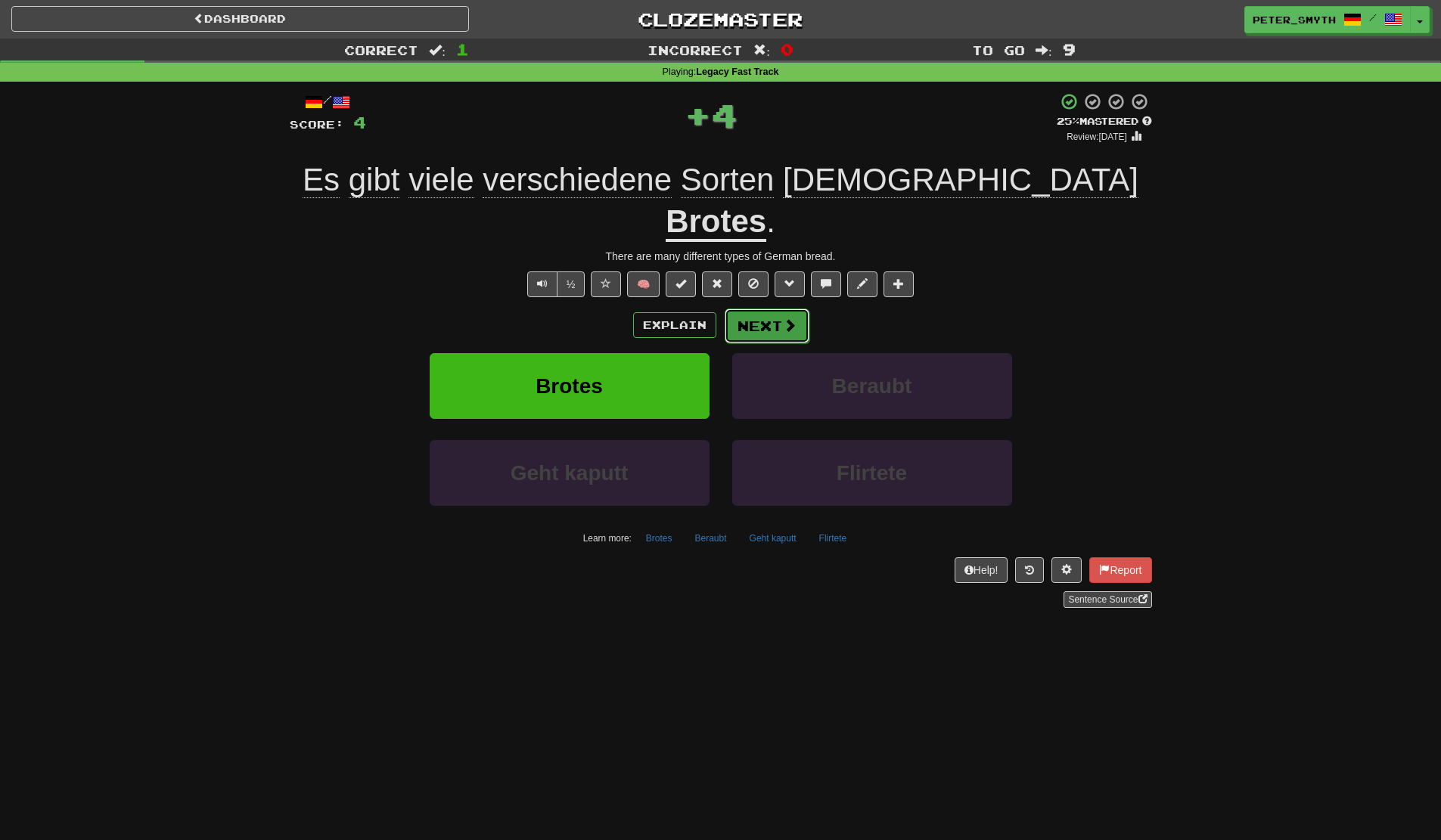
click at [740, 308] on button "Next" at bounding box center [767, 325] width 85 height 35
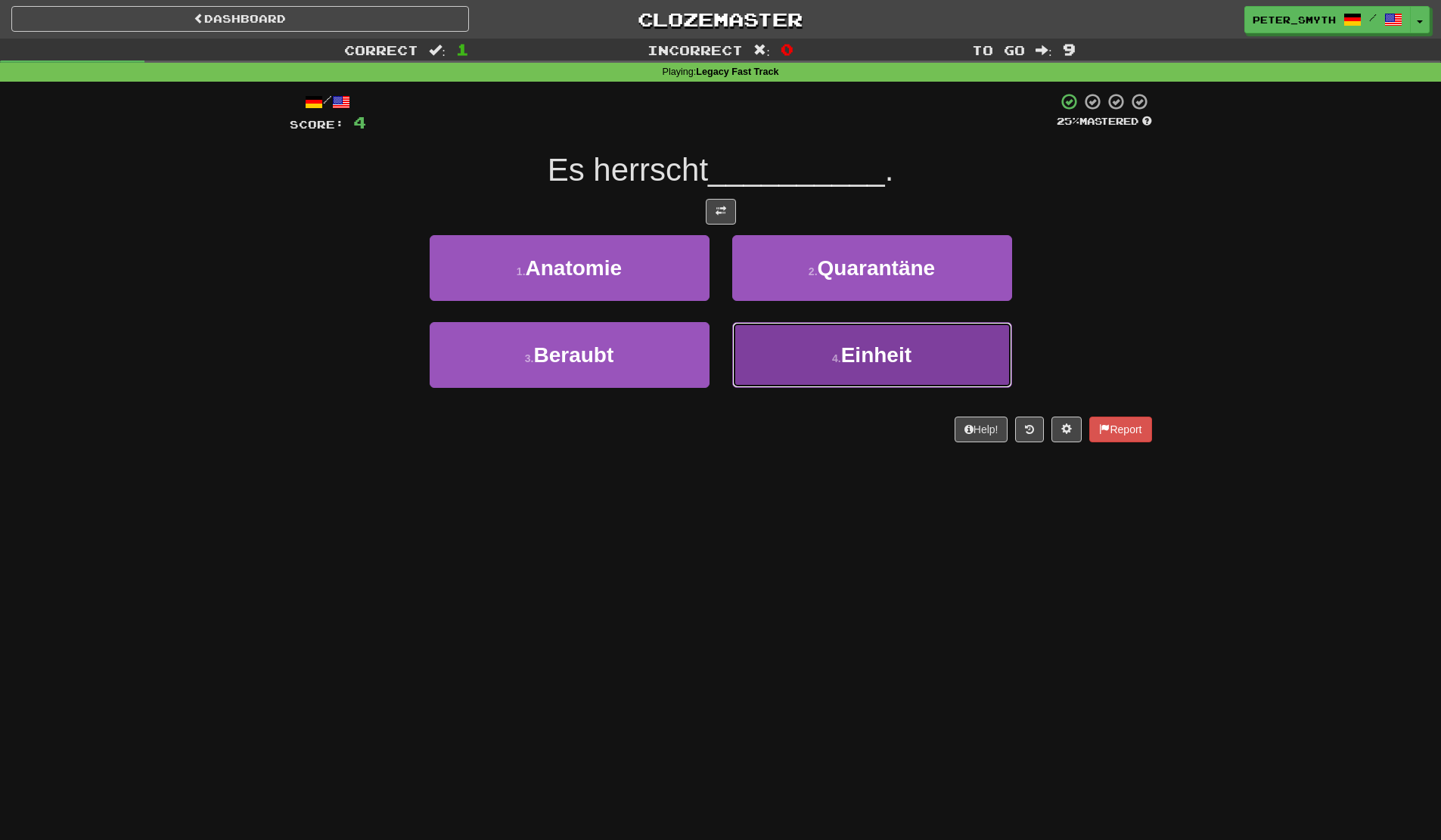
click at [777, 373] on button "4 . Einheit" at bounding box center [872, 354] width 280 height 66
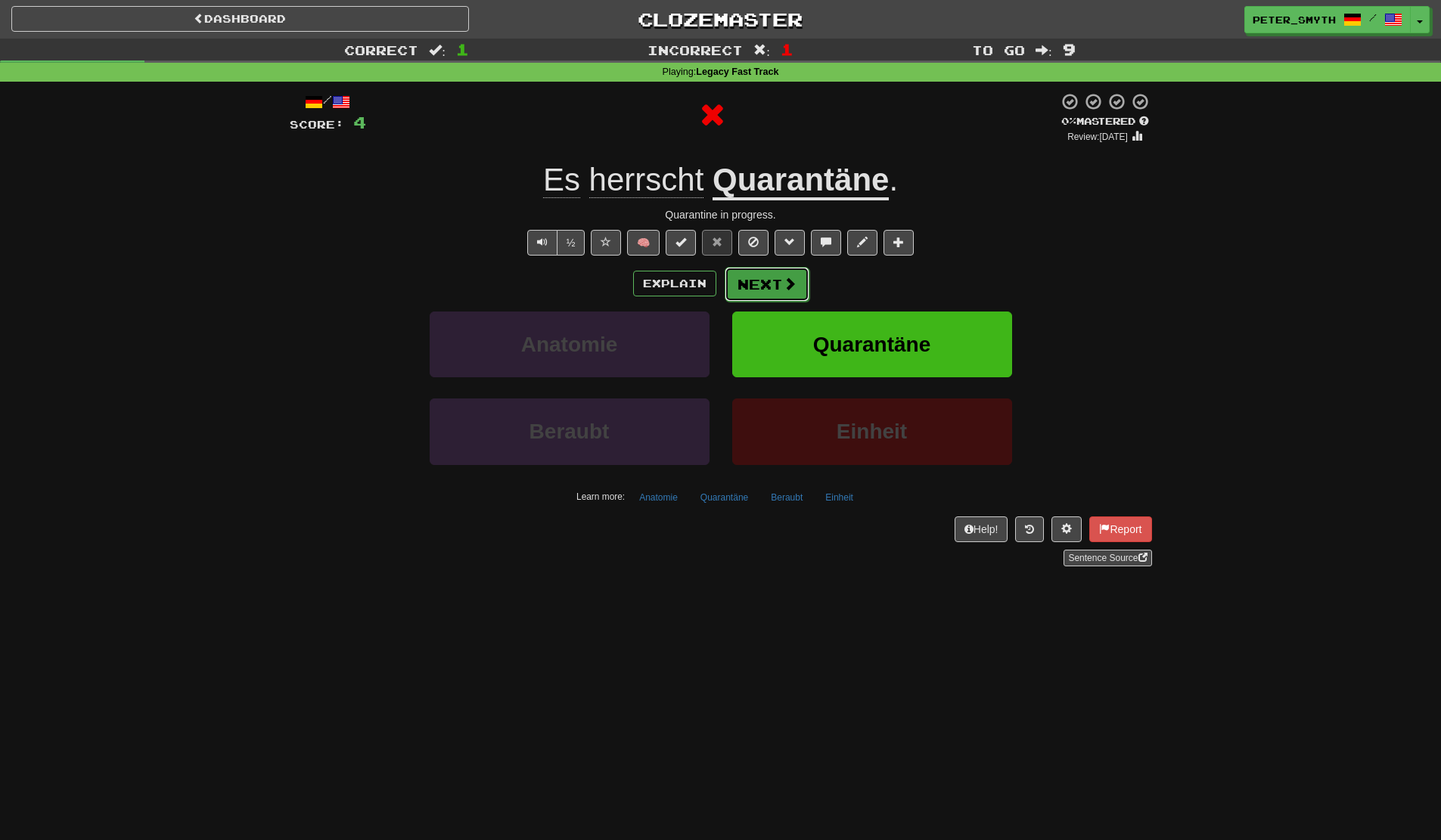
click at [763, 287] on button "Next" at bounding box center [767, 284] width 85 height 35
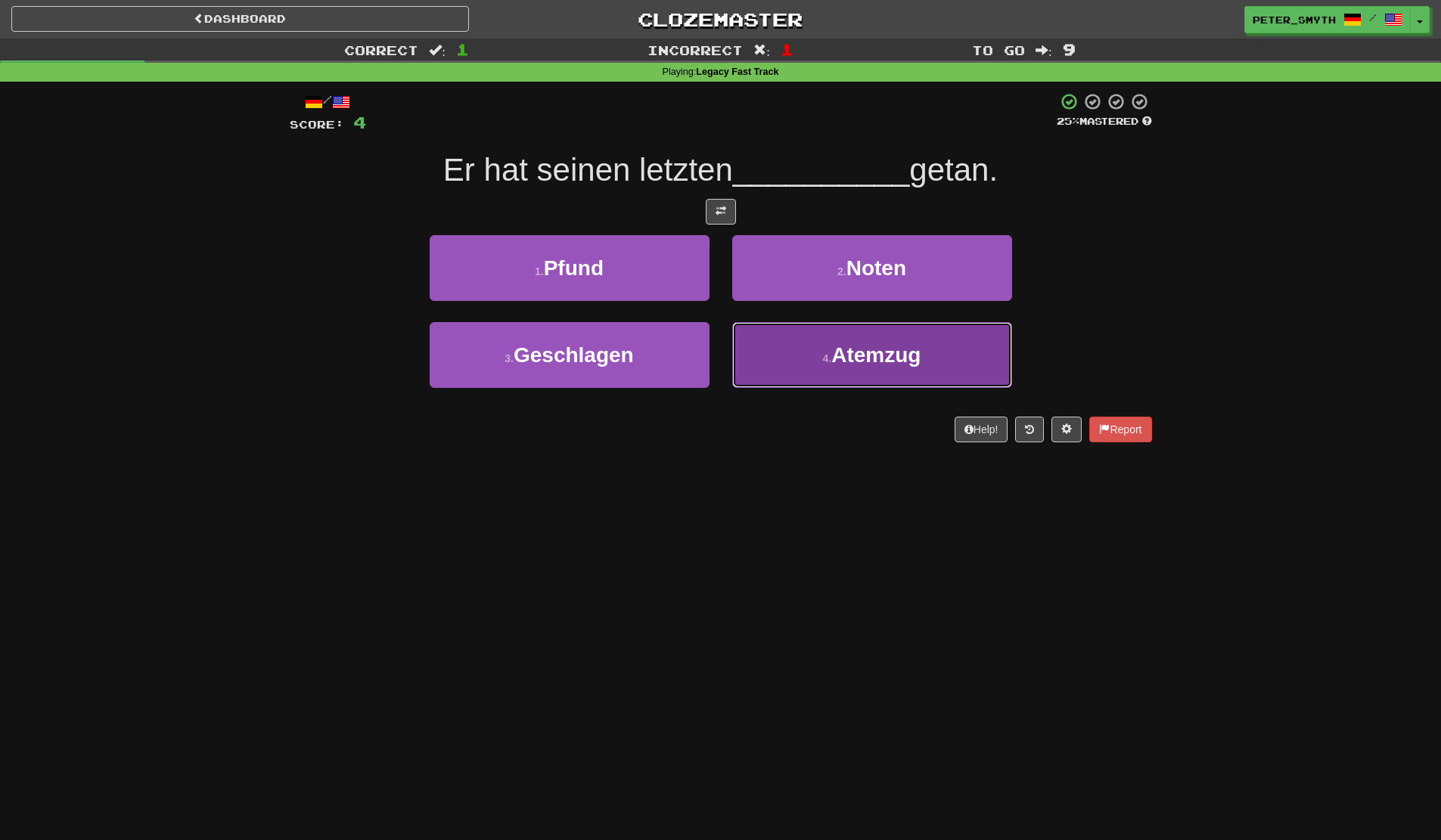
click at [805, 345] on button "4 . Atemzug" at bounding box center [872, 354] width 280 height 66
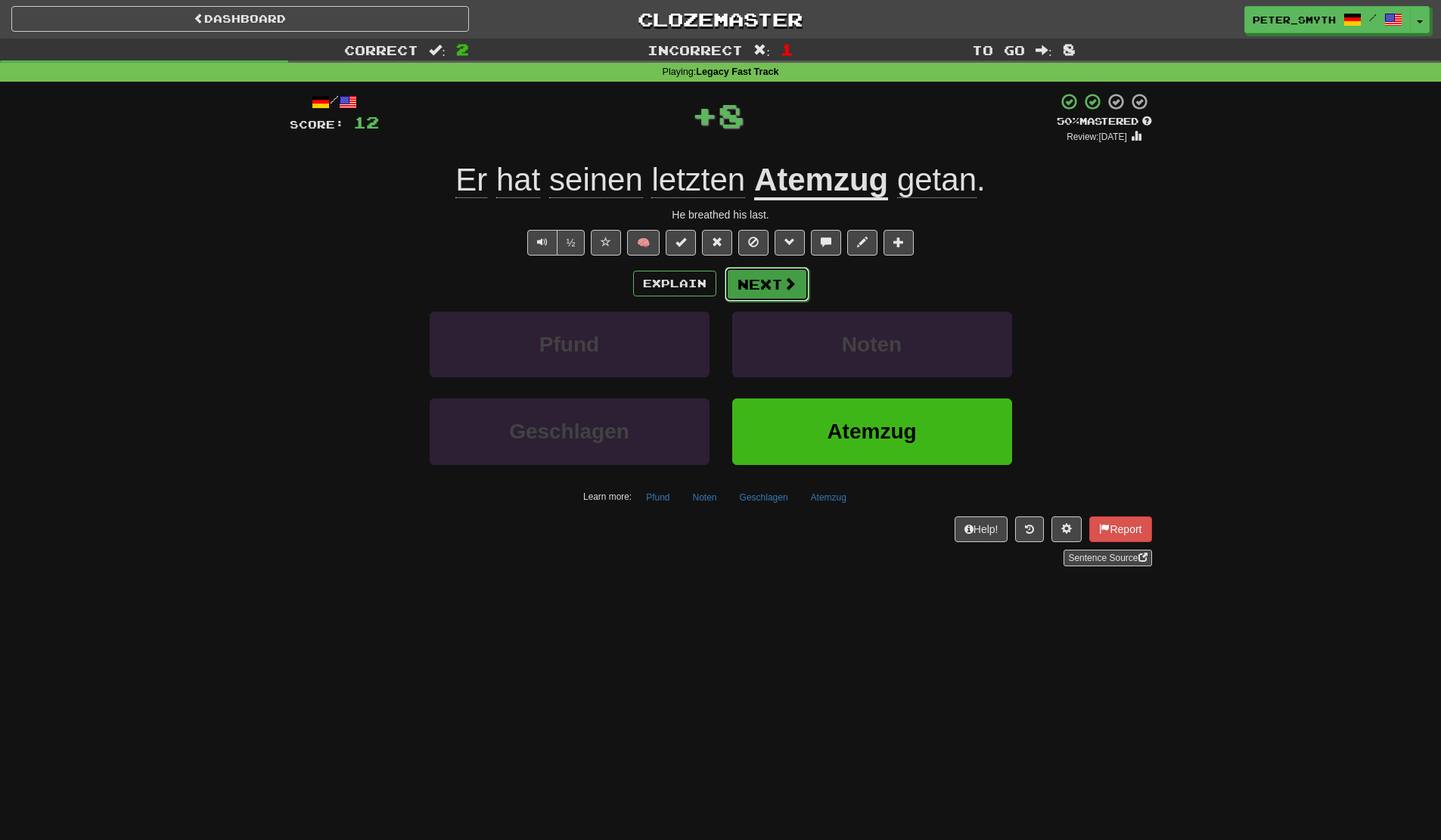
click at [776, 283] on button "Next" at bounding box center [767, 284] width 85 height 35
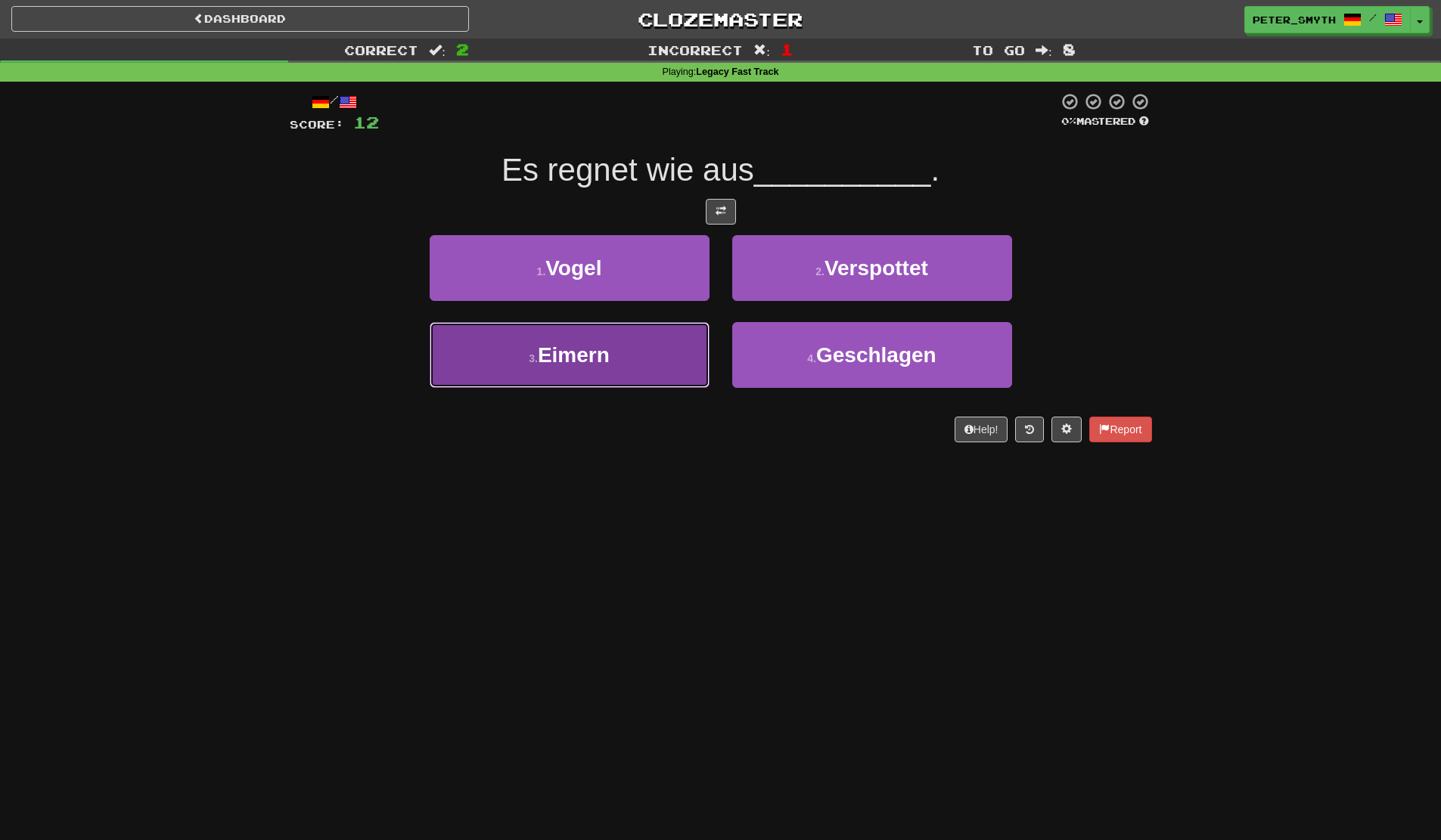
click at [649, 364] on button "3 . Eimern" at bounding box center [569, 354] width 280 height 66
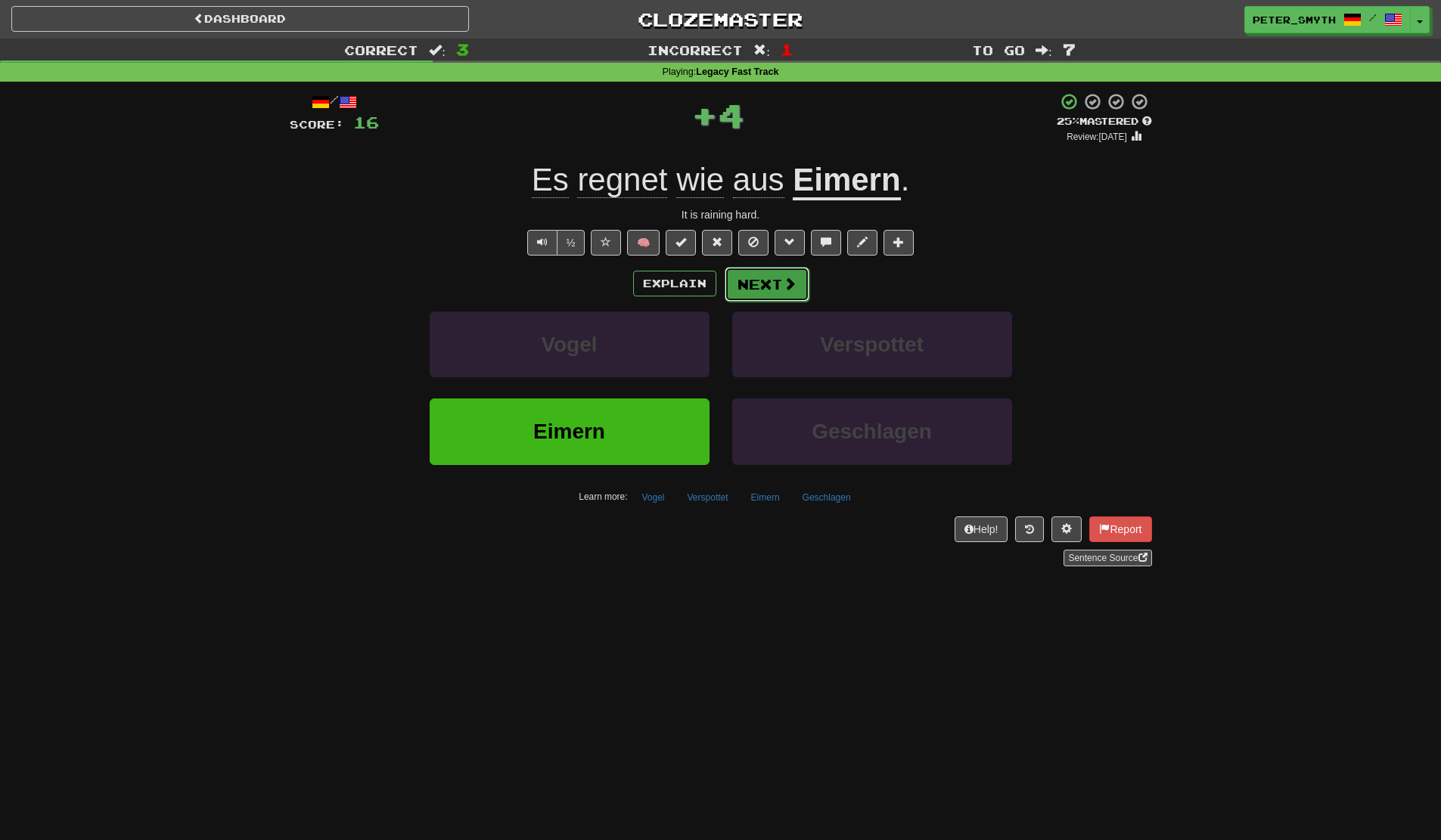
click at [769, 283] on button "Next" at bounding box center [767, 284] width 85 height 35
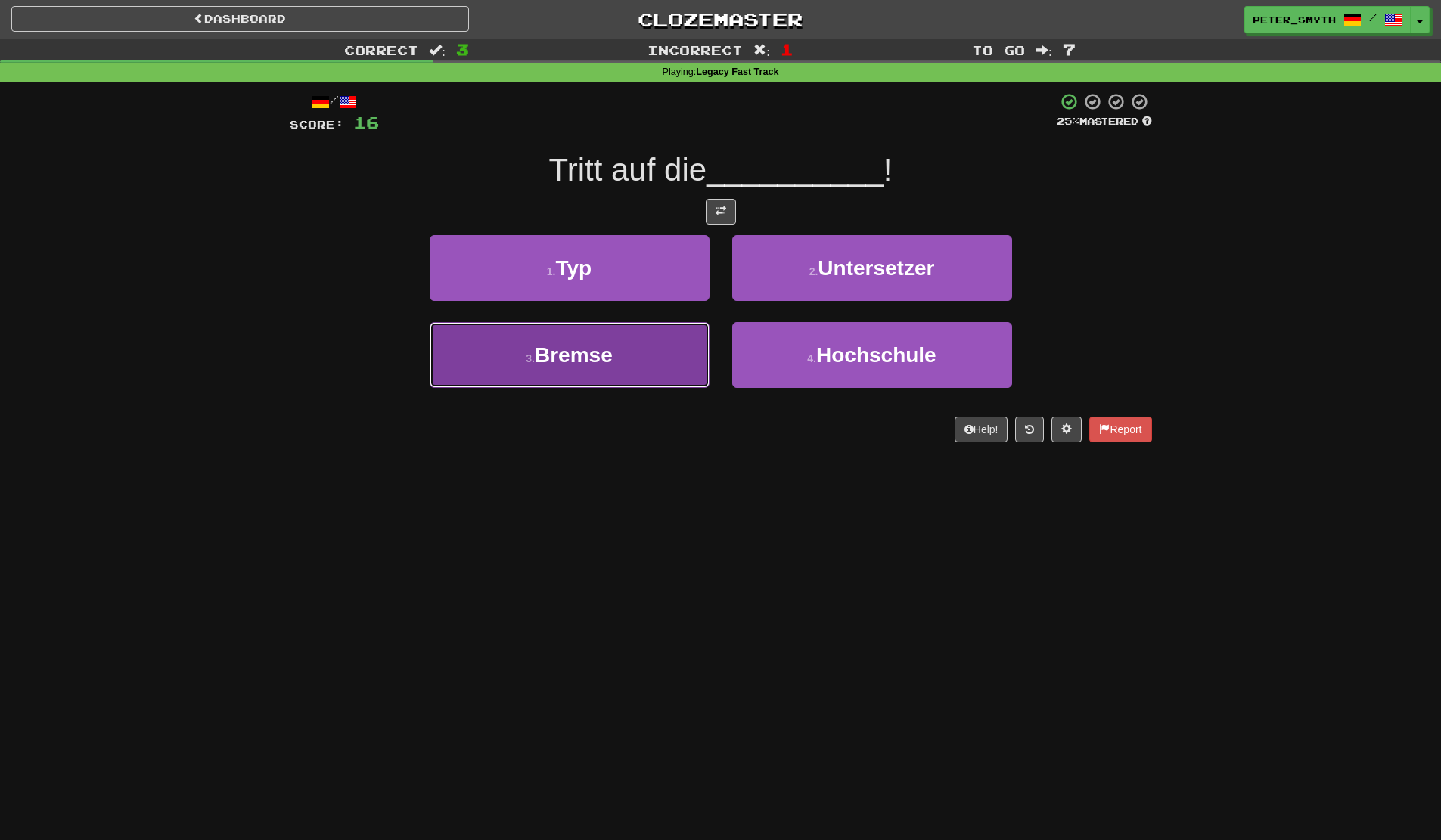
click at [623, 385] on button "3 . Bremse" at bounding box center [569, 354] width 280 height 66
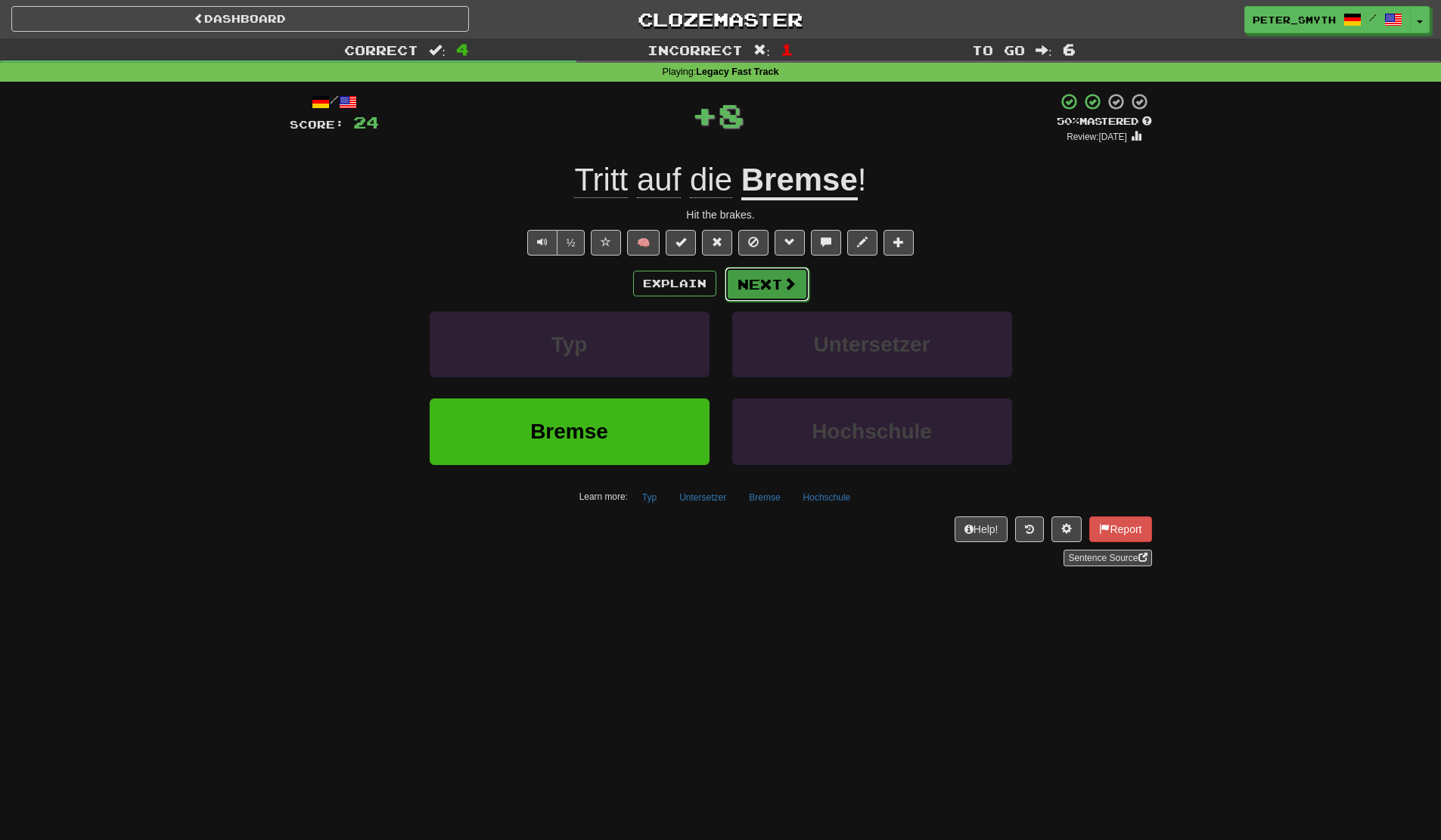
click at [735, 289] on button "Next" at bounding box center [767, 284] width 85 height 35
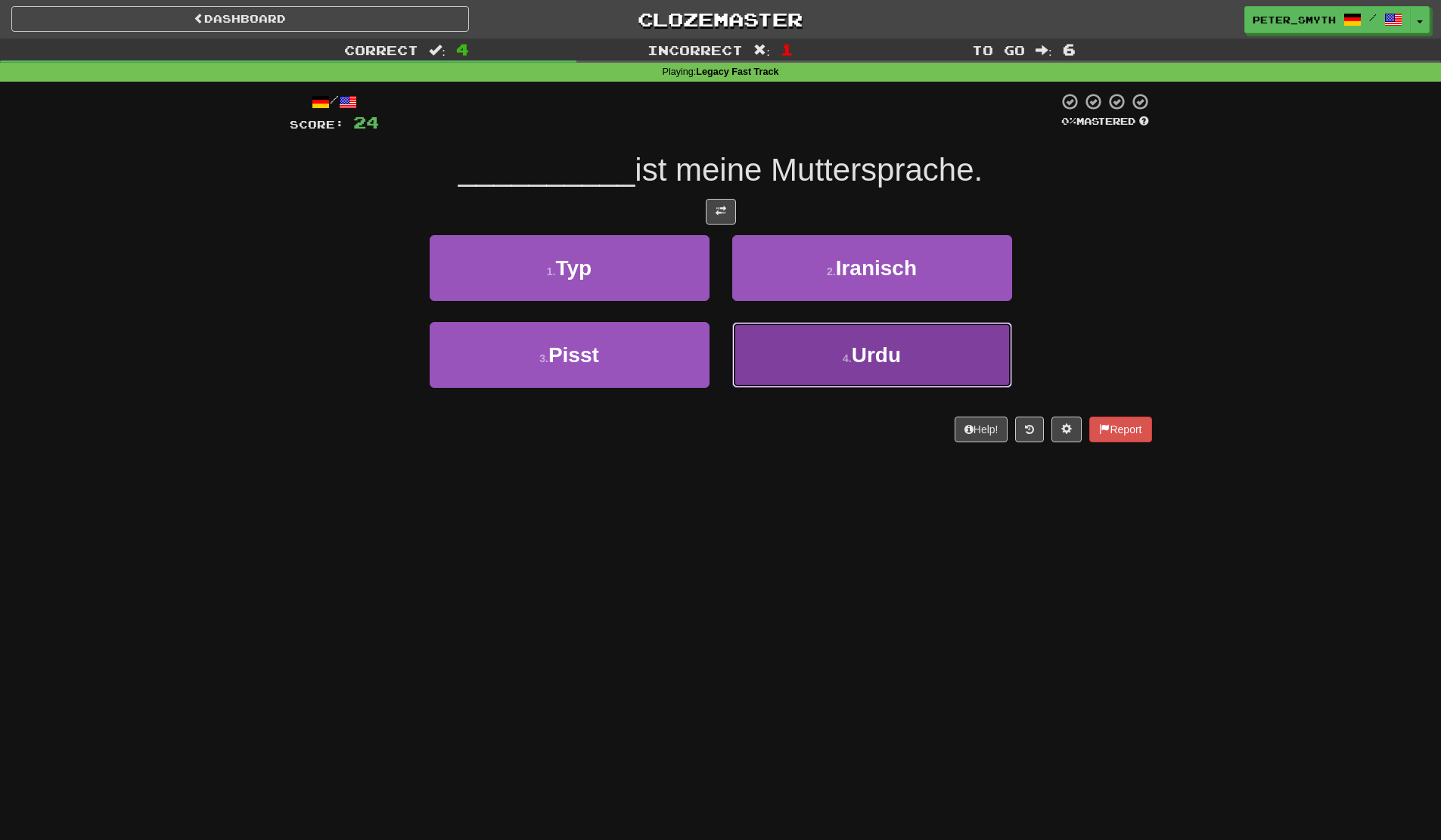
click at [804, 349] on button "4 . Urdu" at bounding box center [872, 354] width 280 height 66
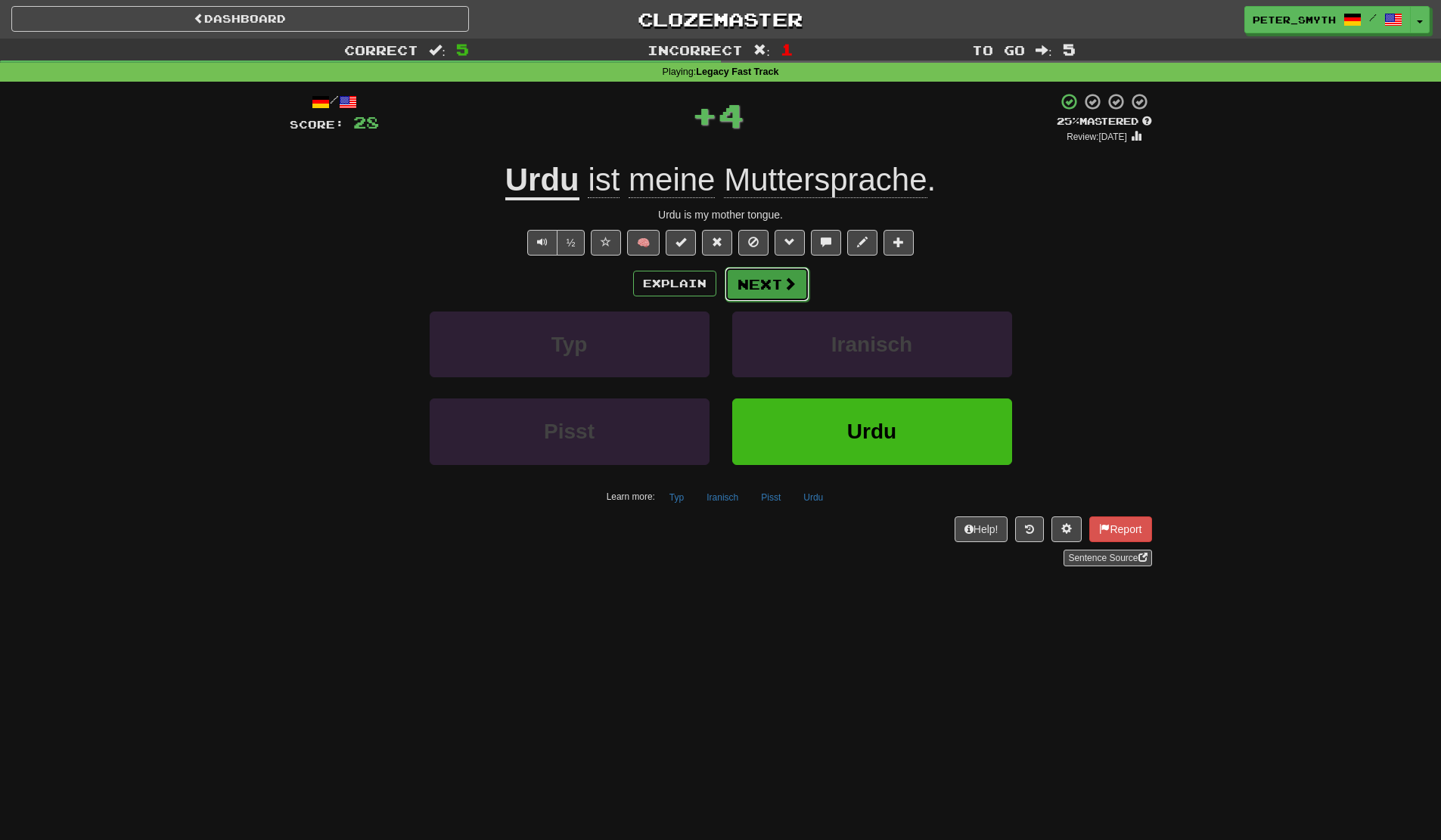
click at [780, 292] on button "Next" at bounding box center [767, 284] width 85 height 35
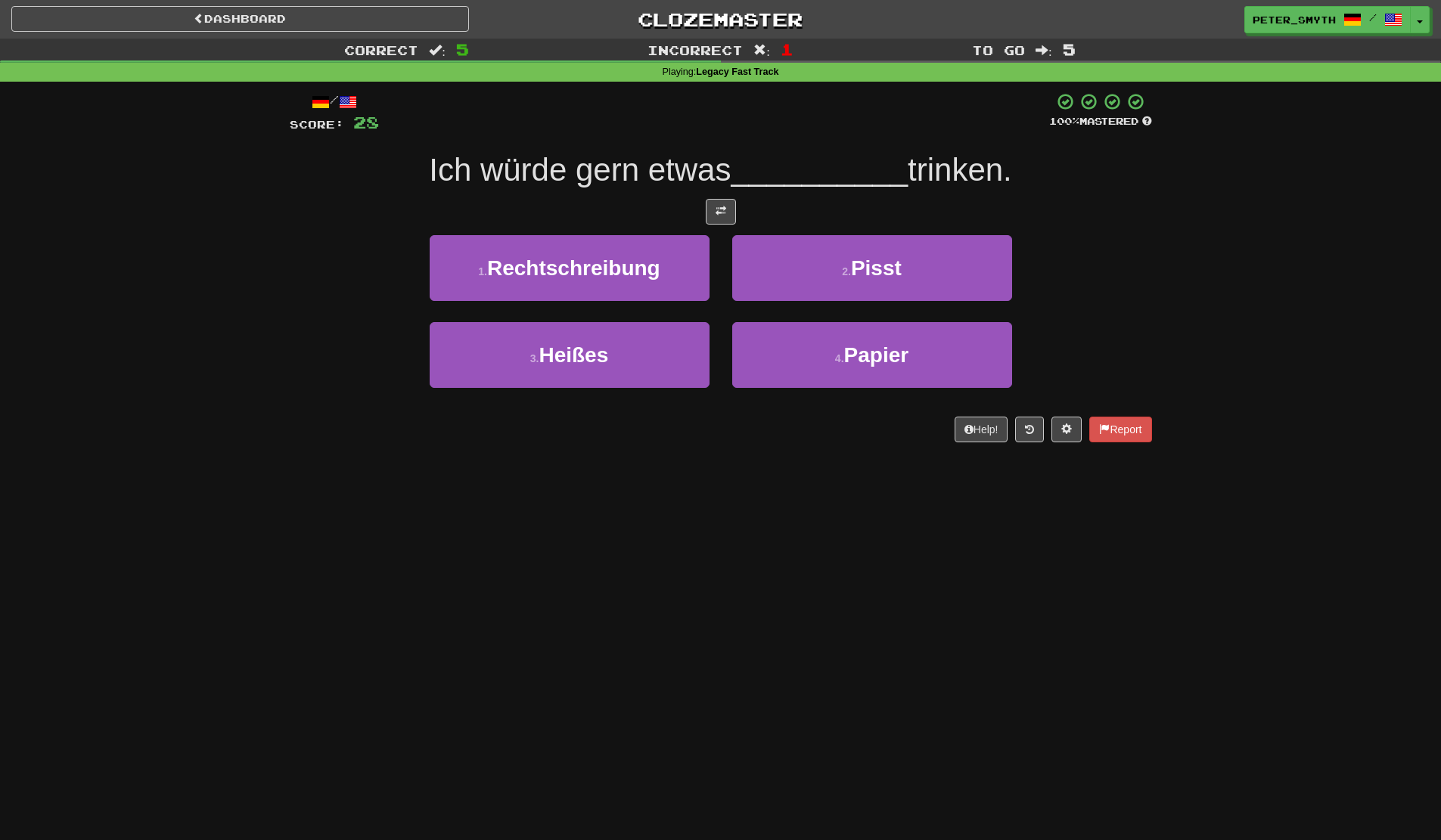
click at [732, 452] on div "/ Score: 28 100 % Mastered Ich würde gern etwas __________ trinken. 1 . Rechtsc…" at bounding box center [720, 272] width 862 height 382
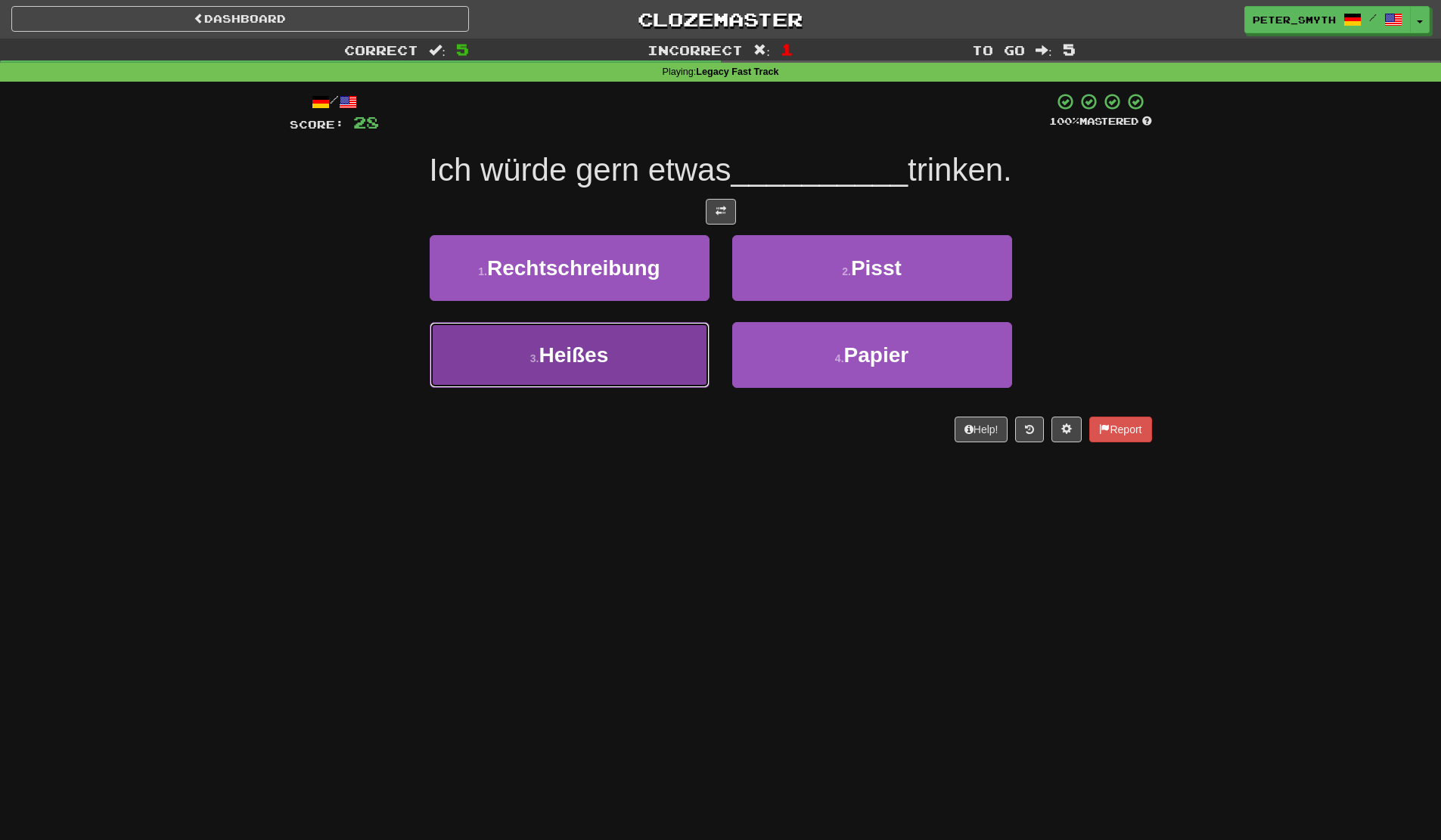
click at [623, 363] on button "3 . Heißes" at bounding box center [569, 354] width 280 height 66
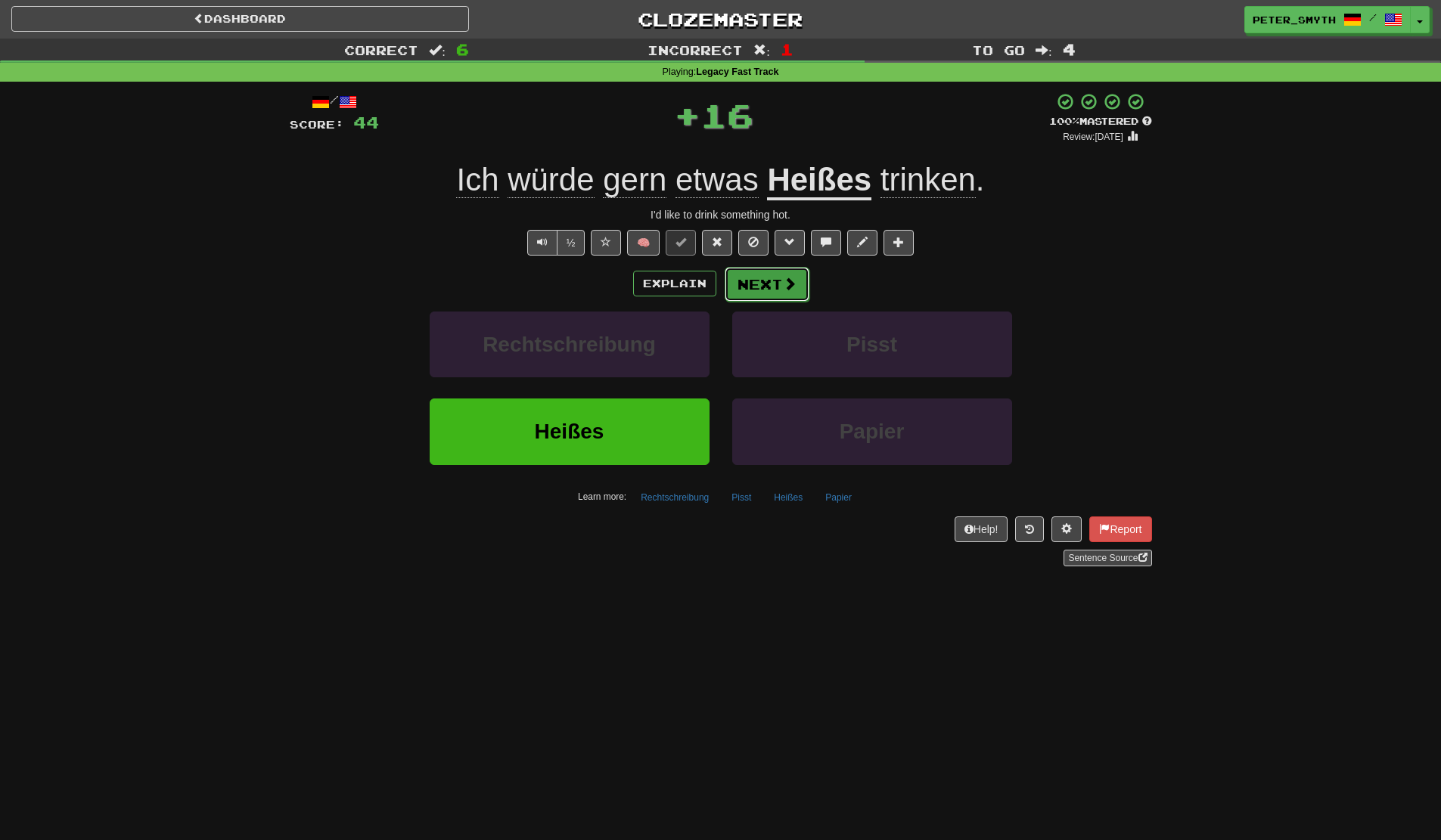
click at [773, 280] on button "Next" at bounding box center [767, 284] width 85 height 35
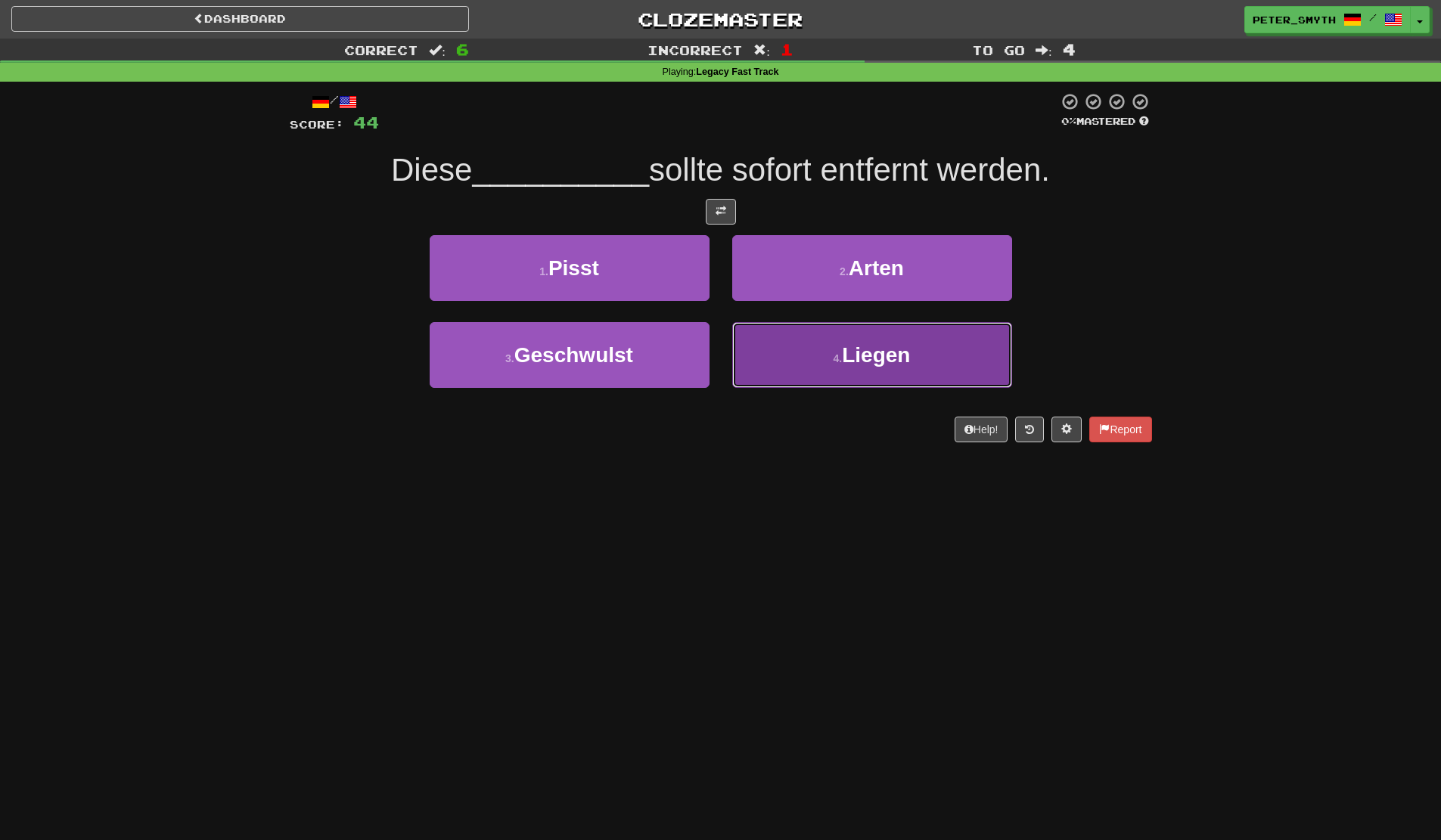
click at [788, 345] on button "4 . Liegen" at bounding box center [872, 354] width 280 height 66
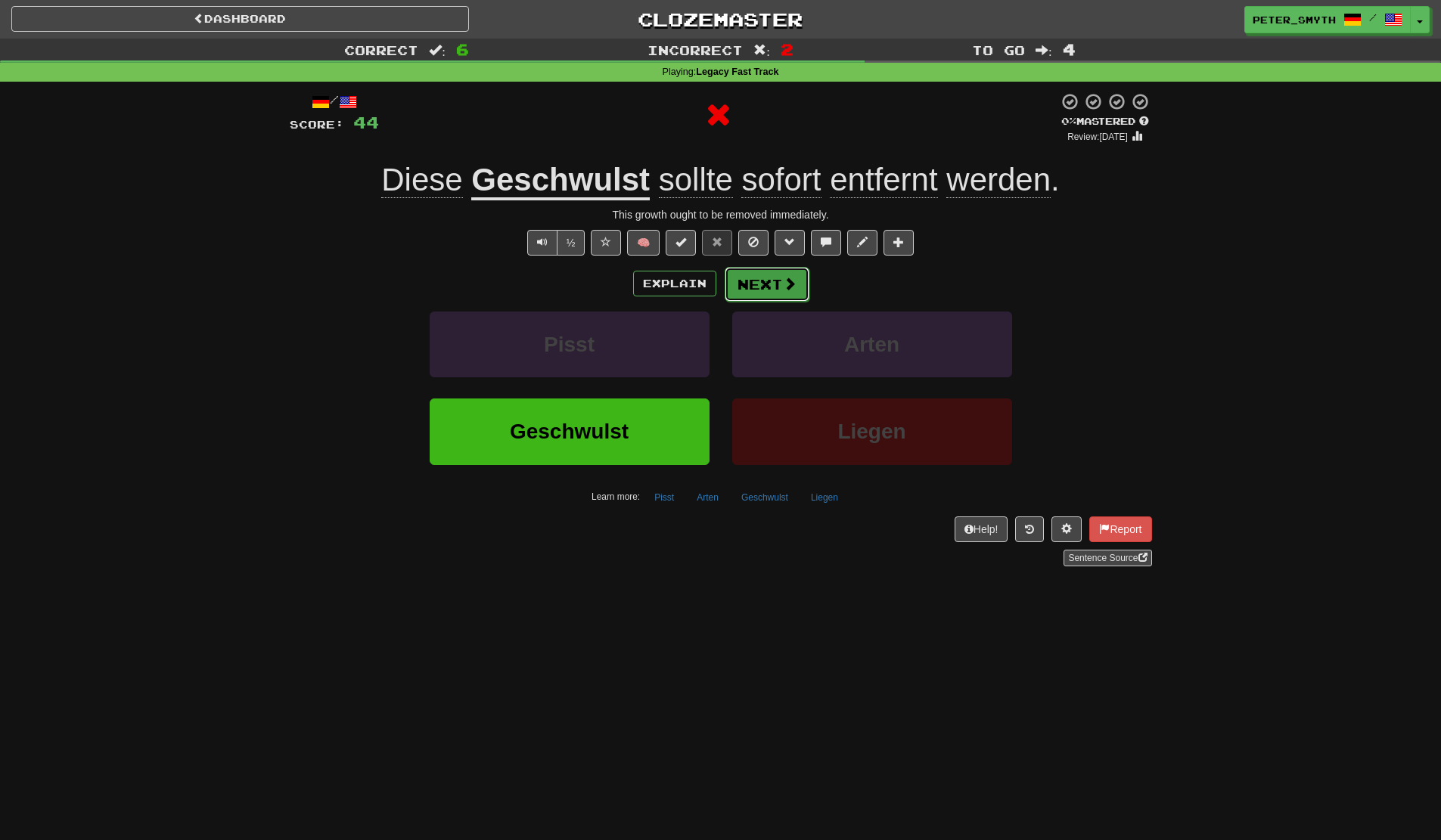
click at [791, 283] on span at bounding box center [790, 283] width 14 height 14
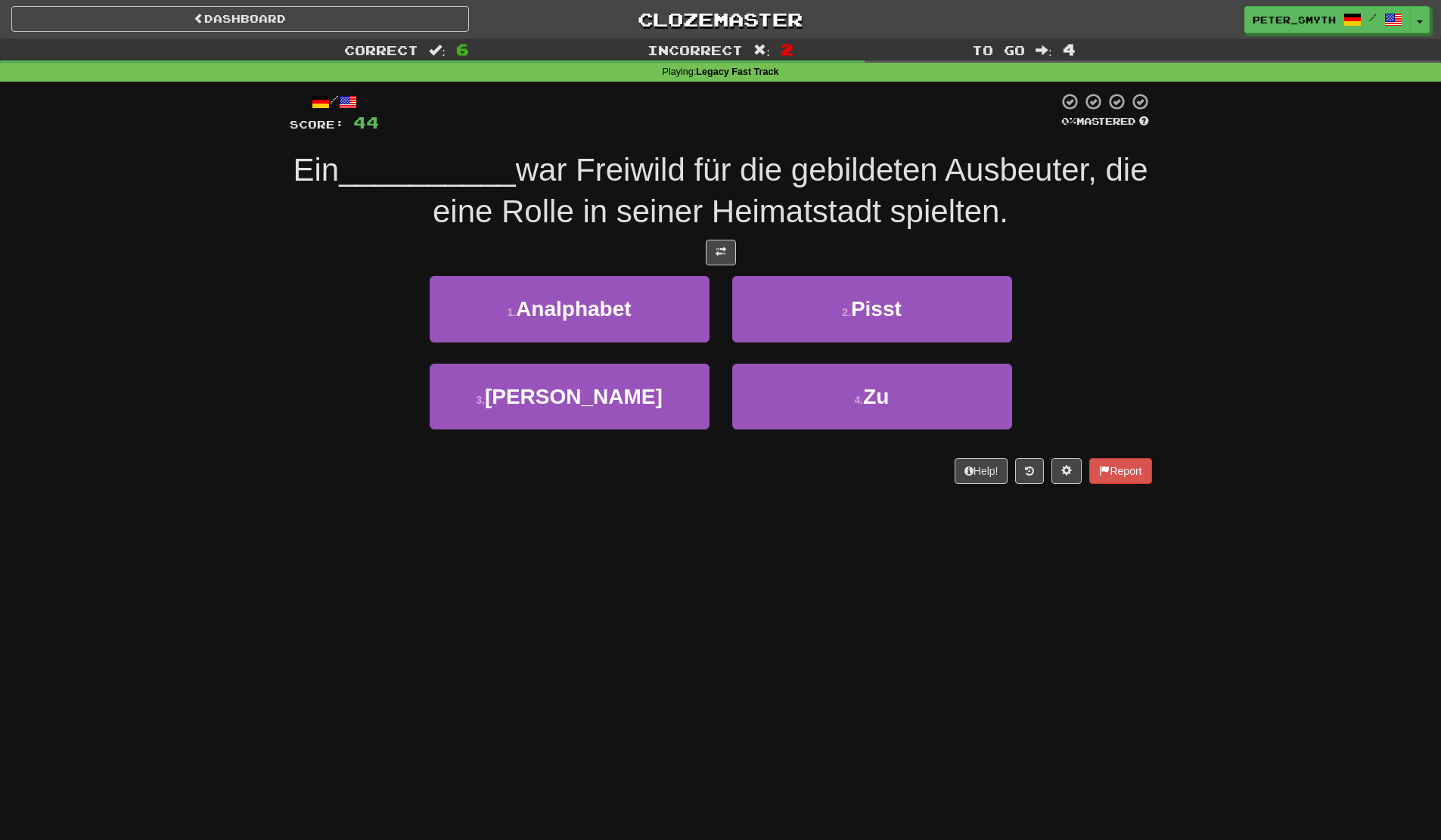
click at [793, 539] on div "Dashboard Clozemaster Peter_Smyth / Toggle Dropdown Dashboard Leaderboard Activ…" at bounding box center [720, 420] width 1441 height 840
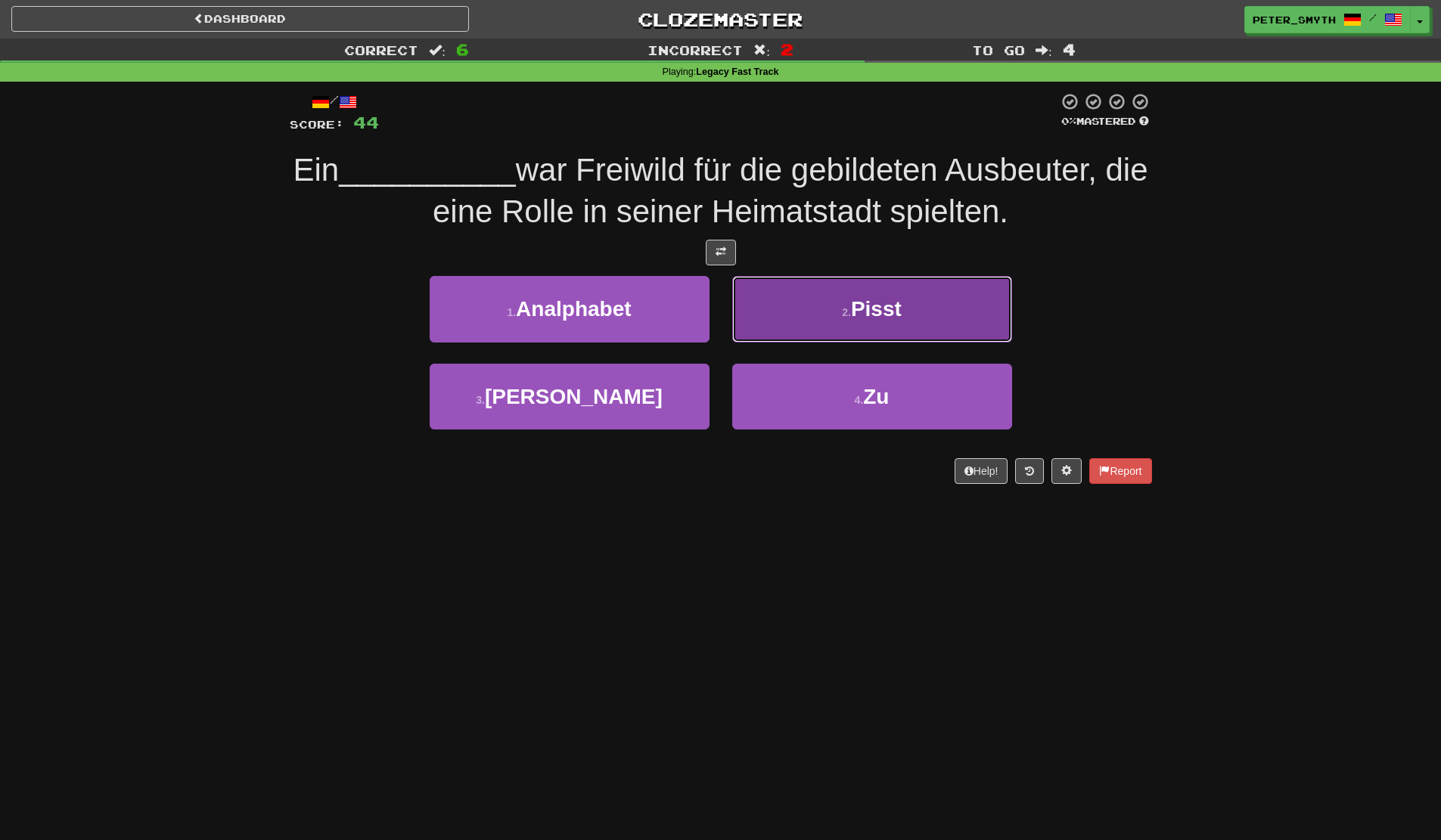
click at [864, 333] on button "2 . Pisst" at bounding box center [872, 308] width 280 height 66
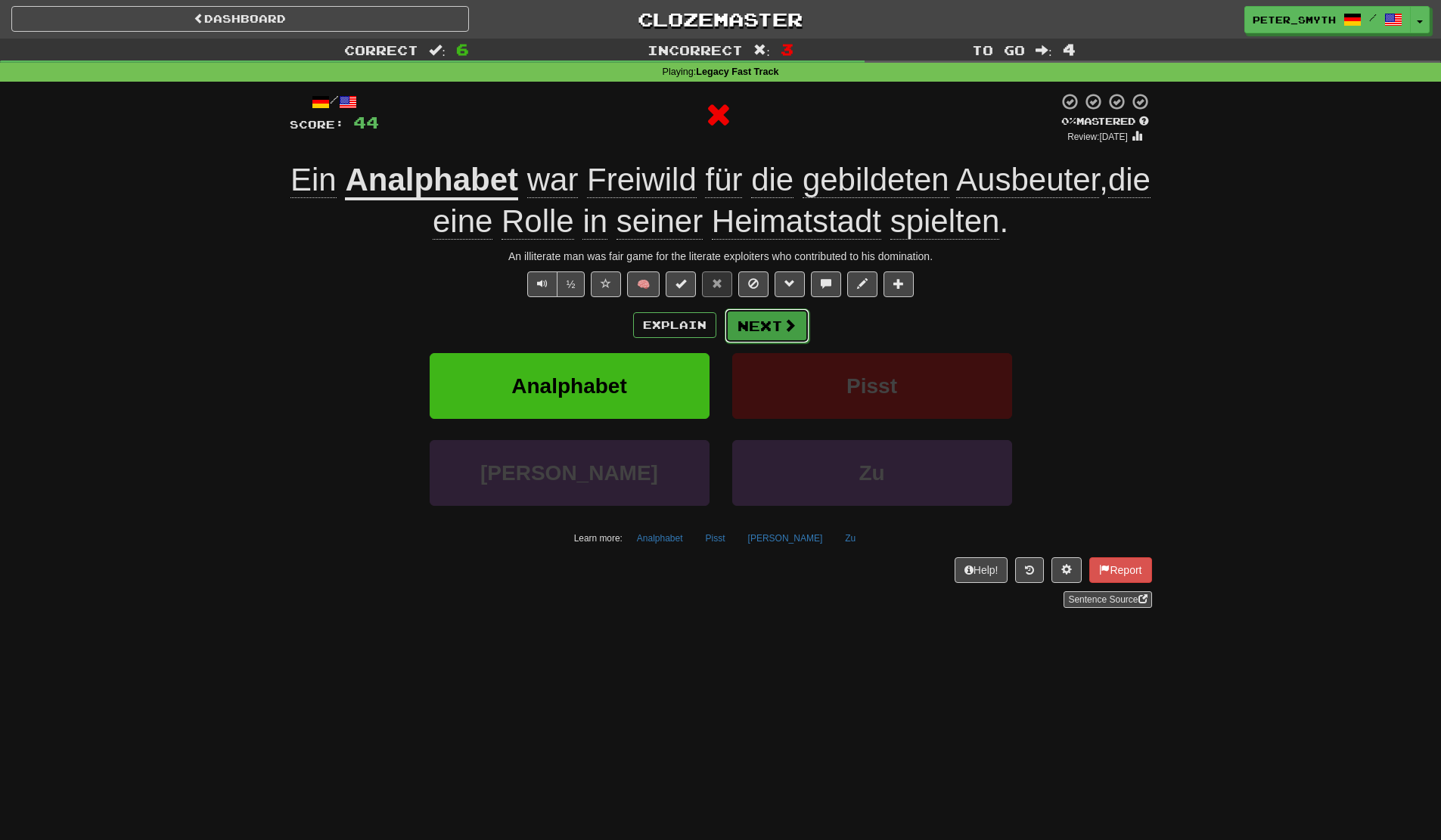
click at [733, 332] on button "Next" at bounding box center [767, 325] width 85 height 35
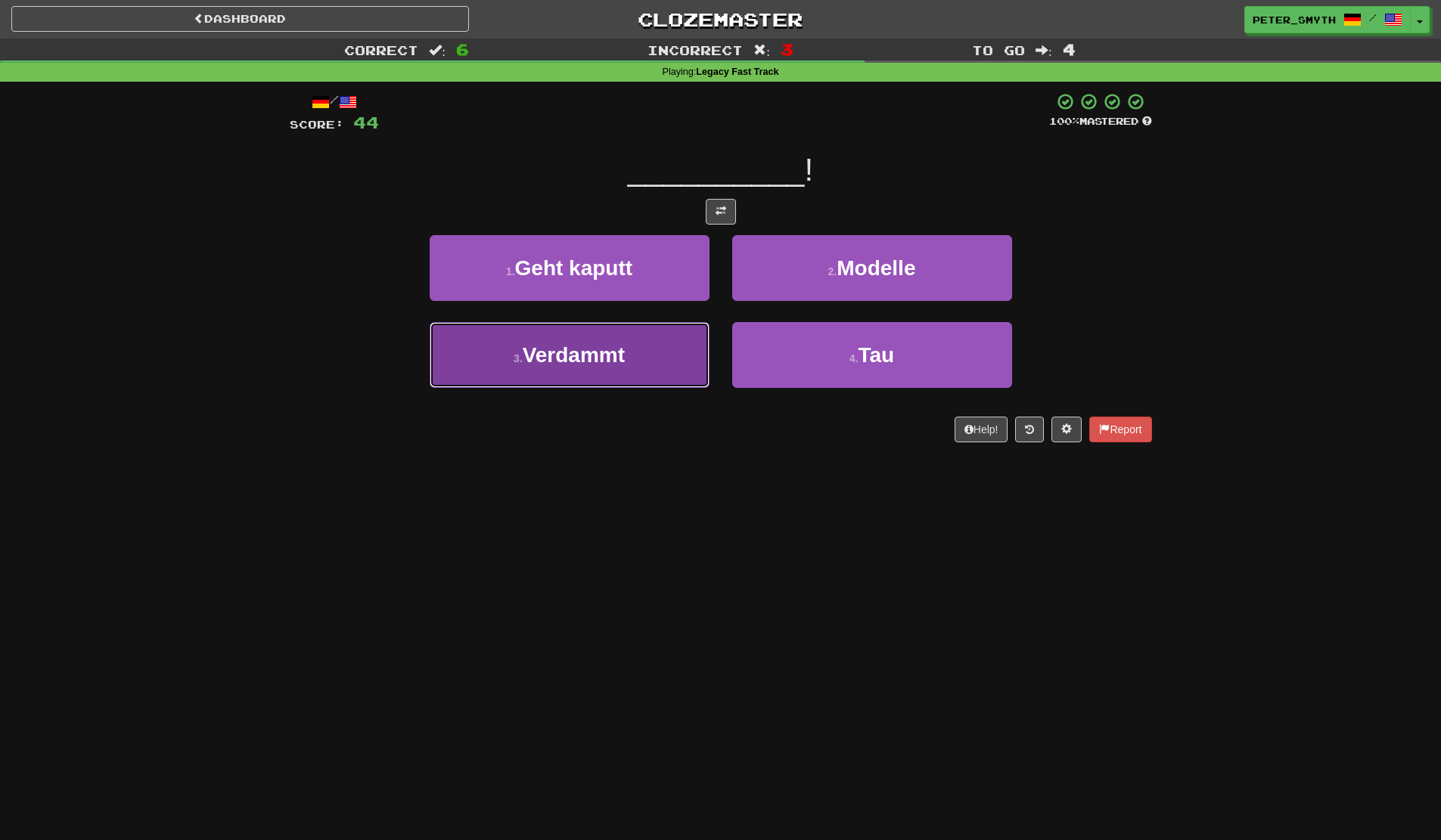
click at [680, 350] on button "3 . Verdammt" at bounding box center [569, 354] width 280 height 66
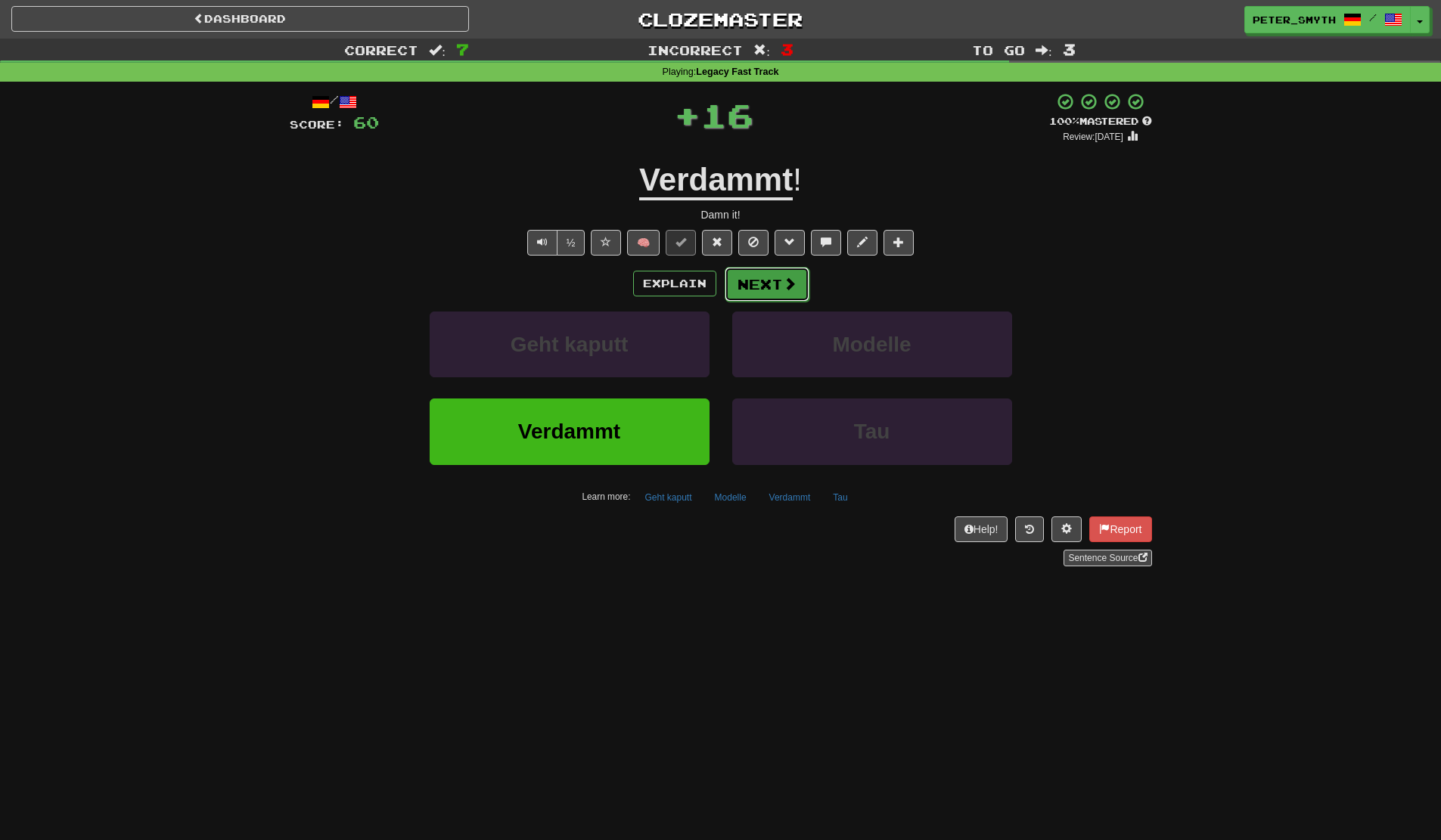
click at [749, 292] on button "Next" at bounding box center [767, 284] width 85 height 35
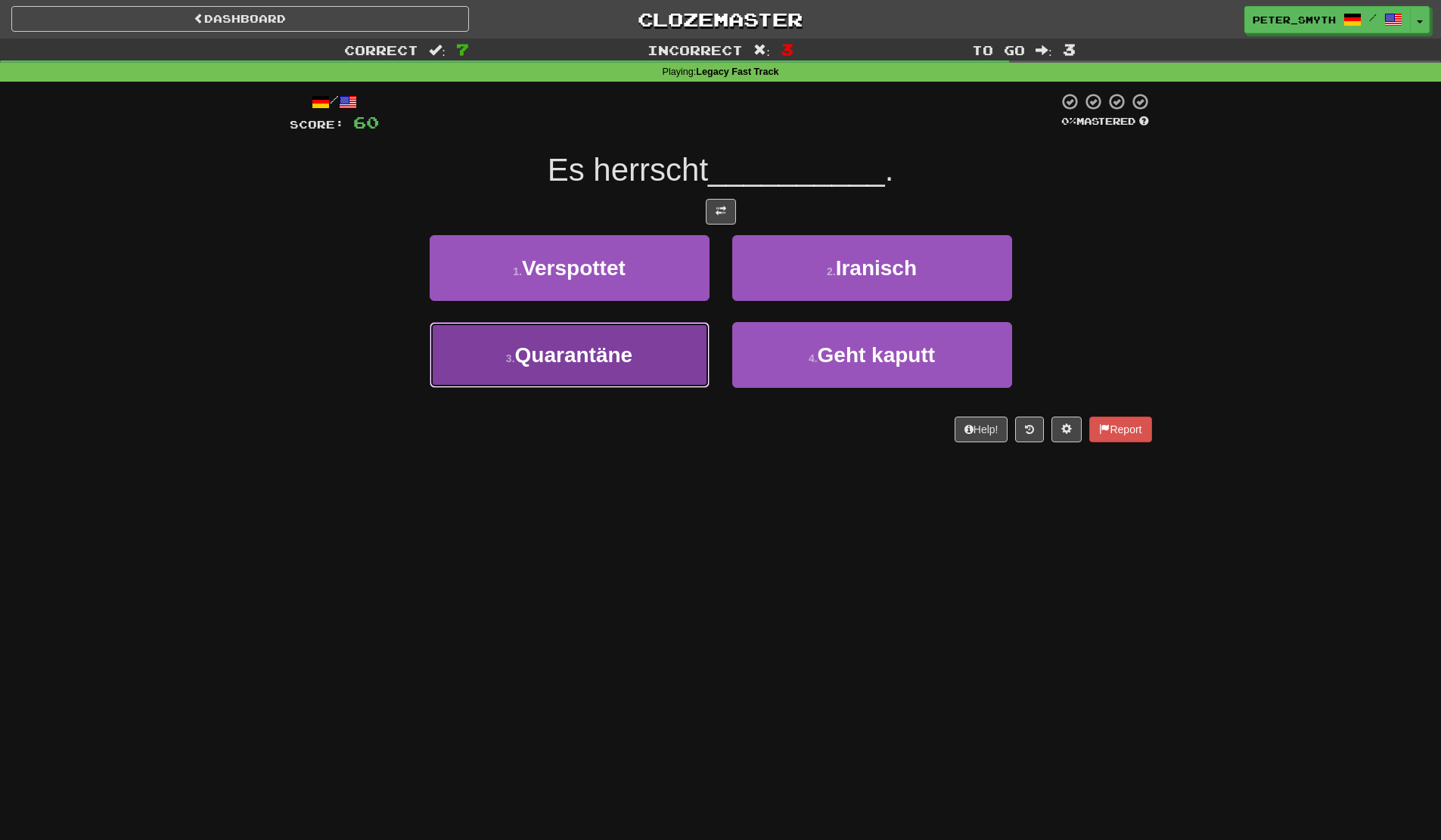
click at [627, 370] on button "3 . Quarantäne" at bounding box center [569, 354] width 280 height 66
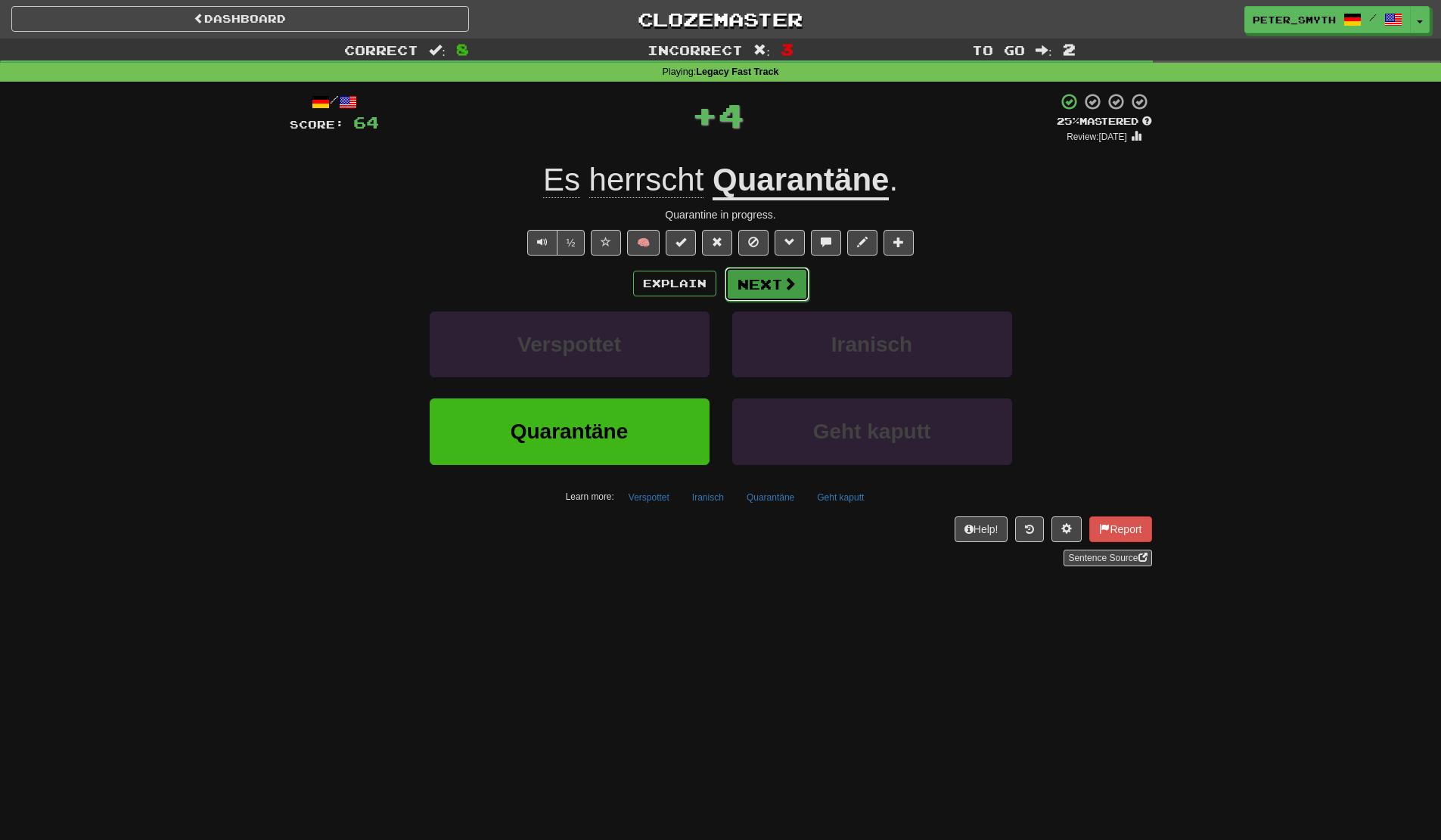
click at [754, 295] on button "Next" at bounding box center [767, 284] width 85 height 35
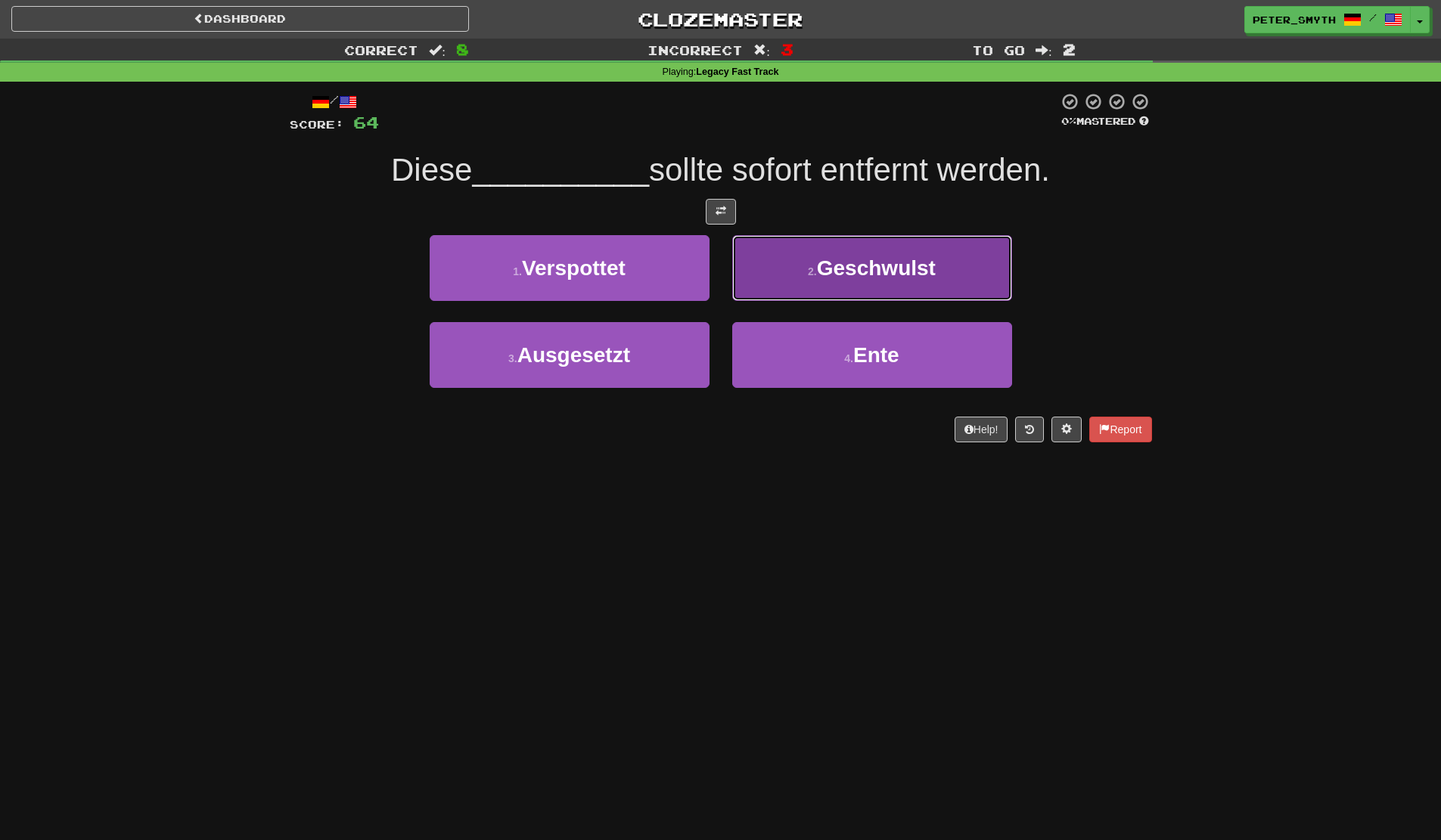
click at [774, 245] on button "2 . Geschwulst" at bounding box center [872, 268] width 280 height 66
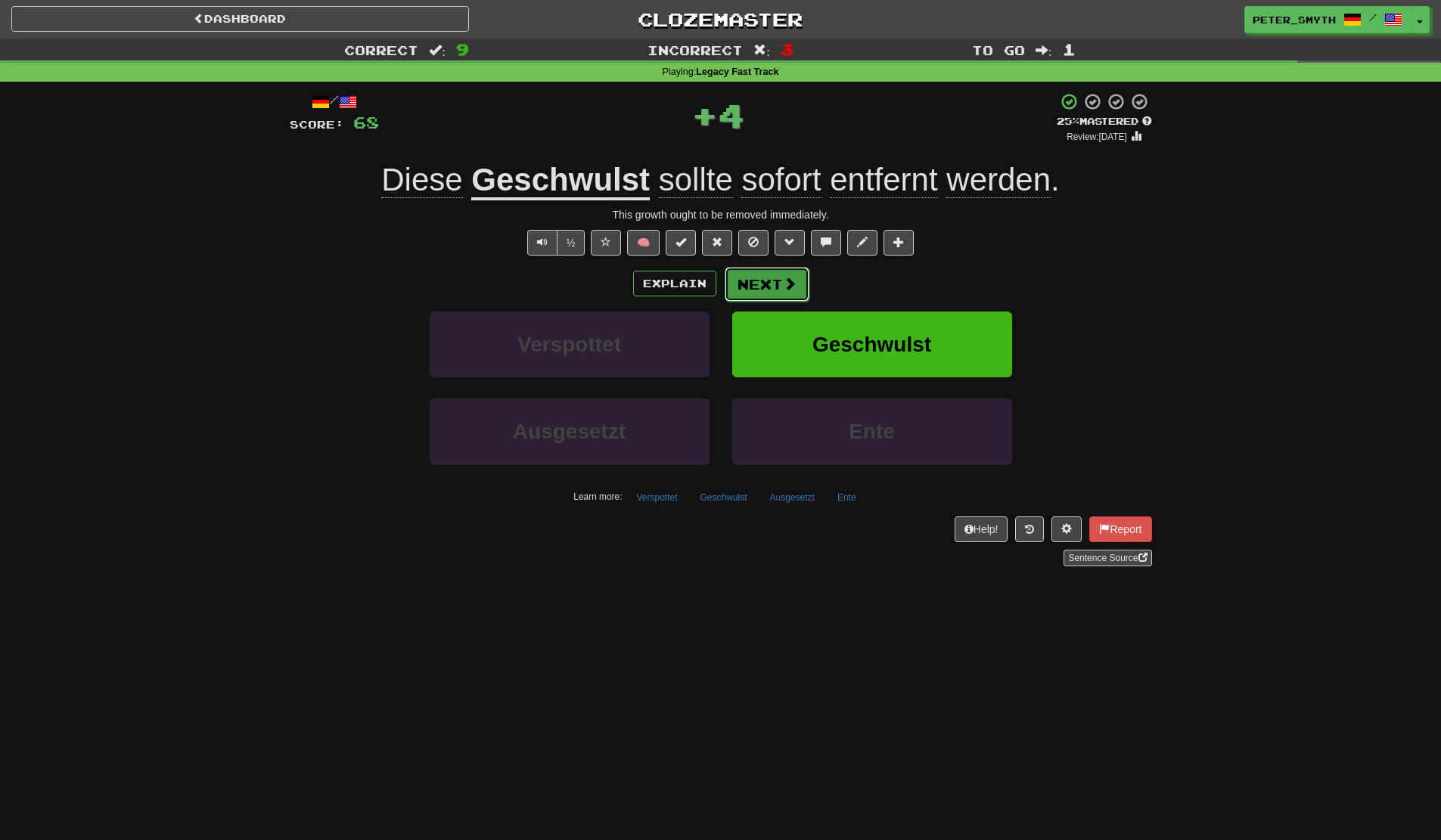
click at [769, 288] on button "Next" at bounding box center [767, 284] width 85 height 35
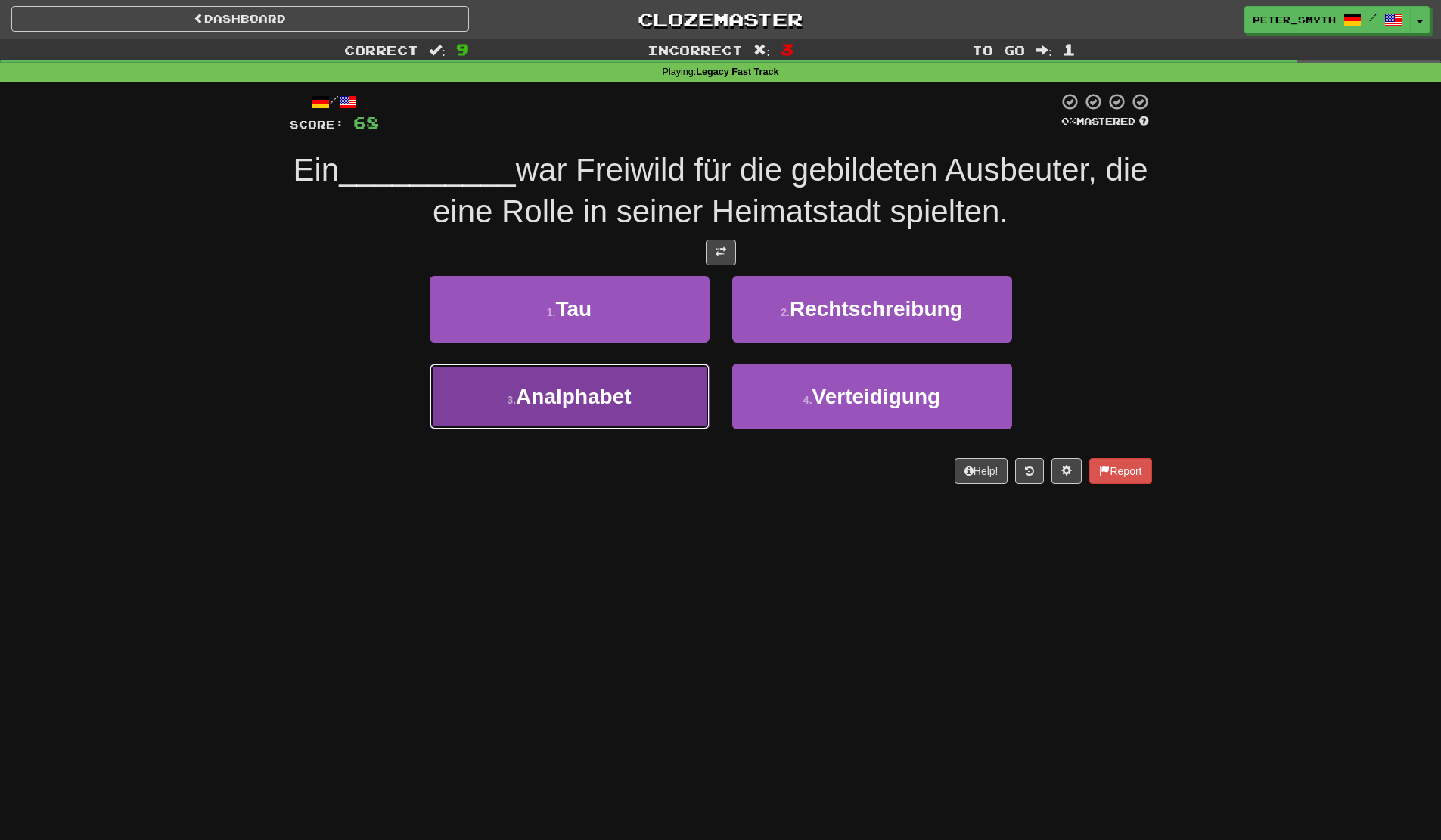
click at [614, 385] on span "Analphabet" at bounding box center [573, 396] width 115 height 23
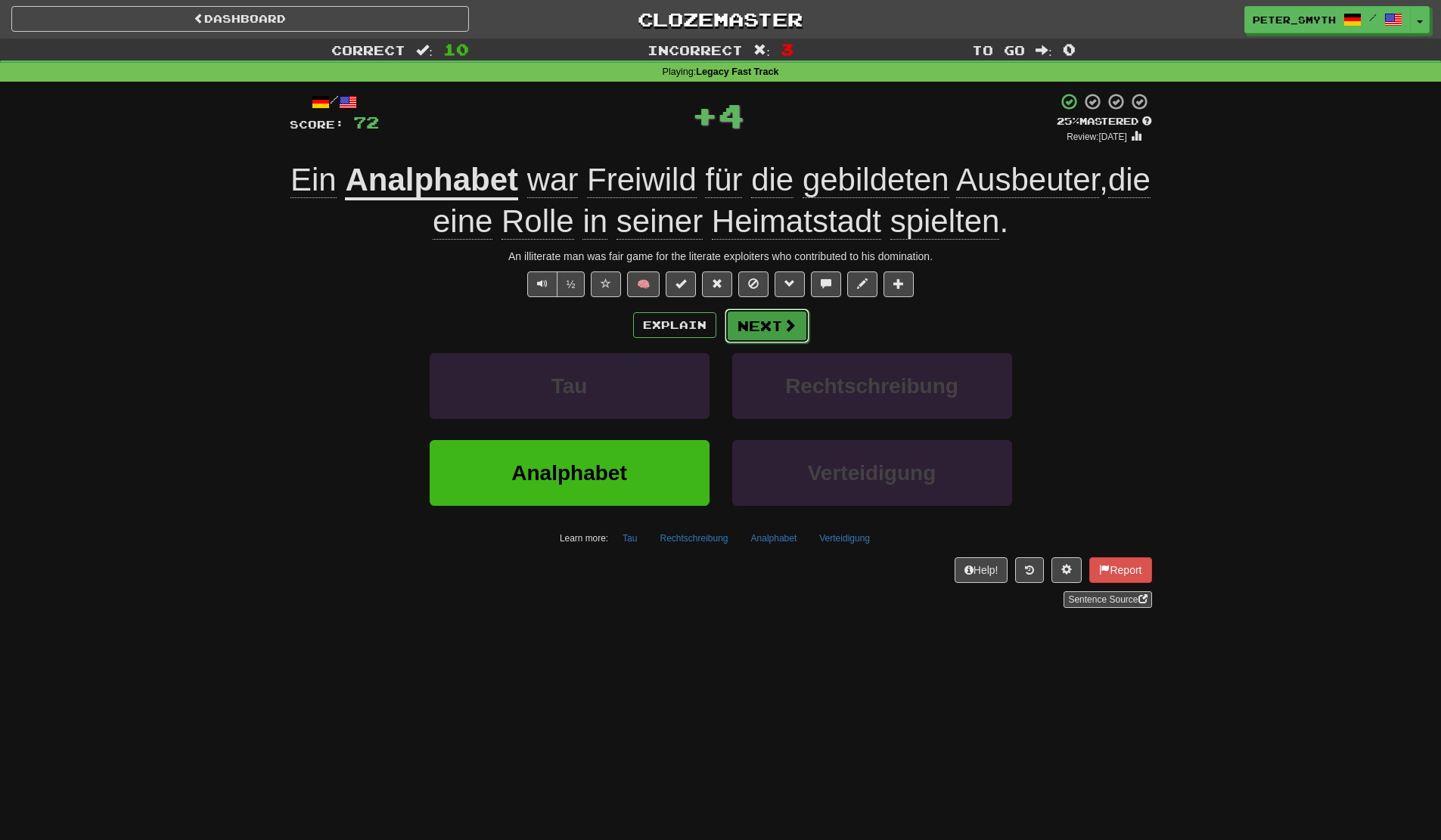
click at [742, 318] on button "Next" at bounding box center [767, 325] width 85 height 35
